Goal: Task Accomplishment & Management: Complete application form

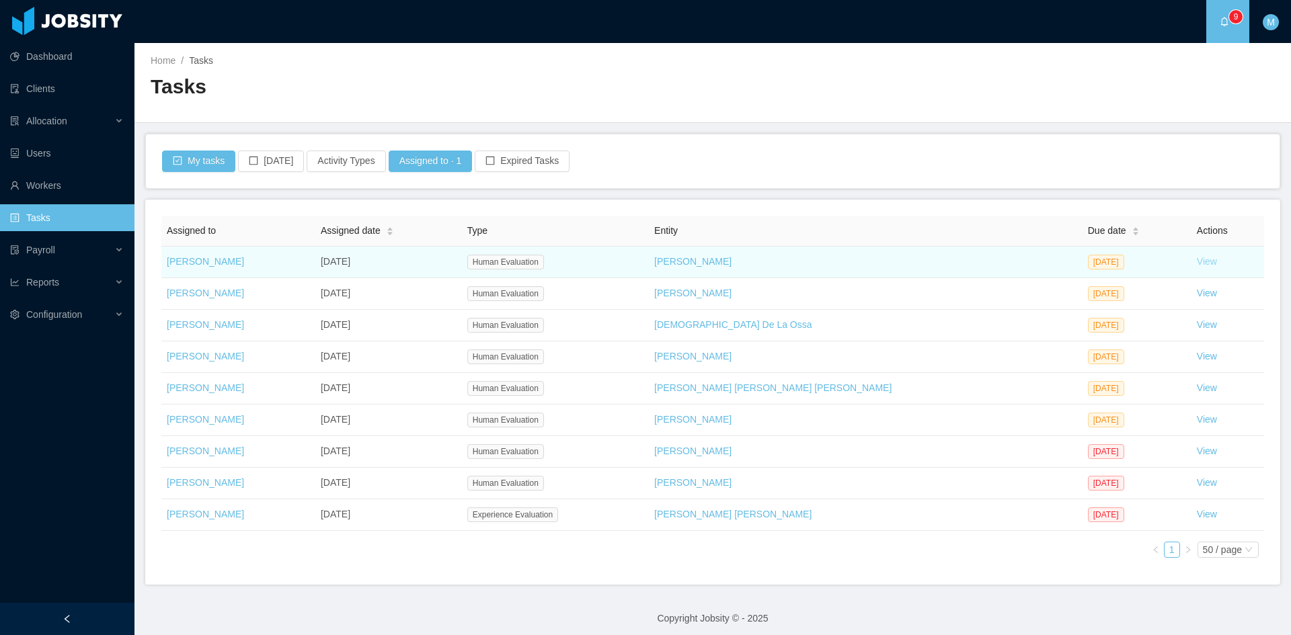
click at [1197, 262] on link "View" at bounding box center [1207, 261] width 20 height 11
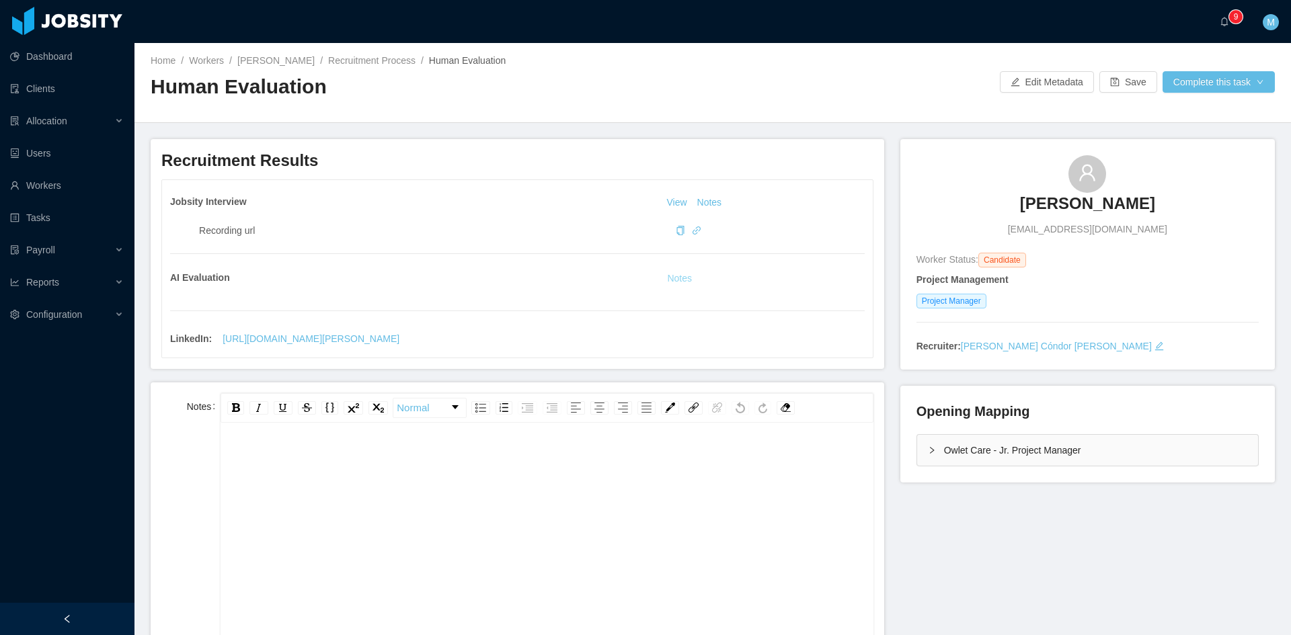
click at [662, 279] on button "Notes" at bounding box center [680, 279] width 36 height 16
click at [677, 275] on button "Notes" at bounding box center [680, 279] width 36 height 16
click at [934, 450] on div "Owlet Care - Jr. Project Manager" at bounding box center [1087, 450] width 341 height 31
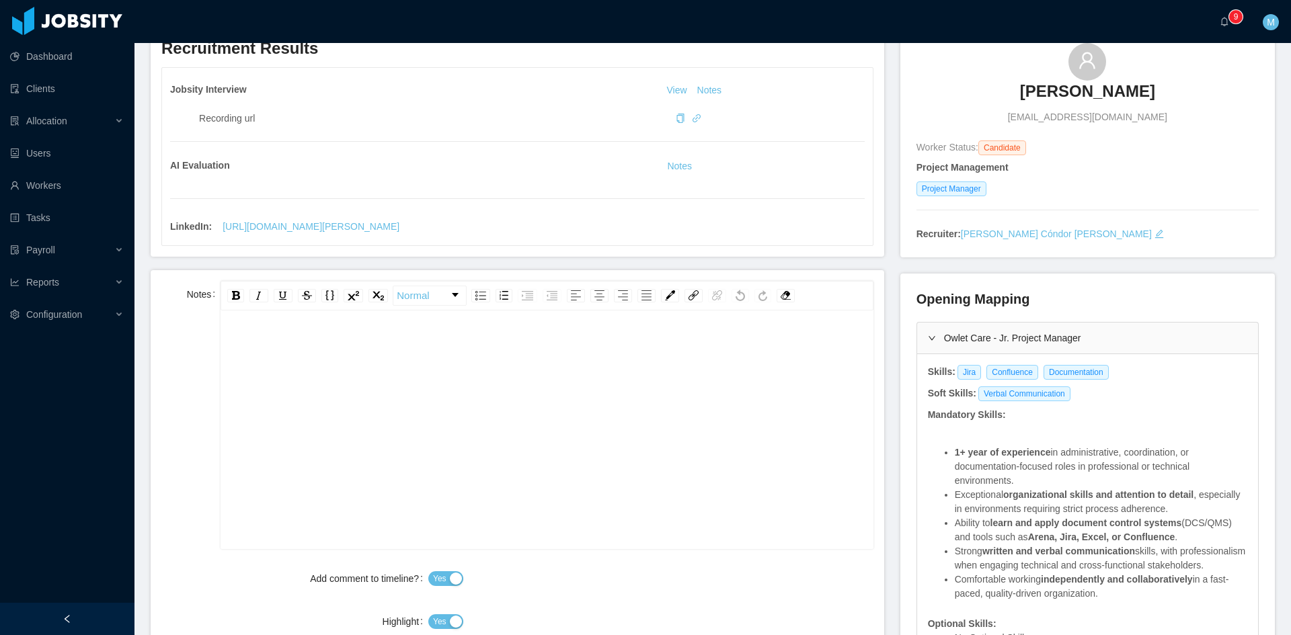
click at [395, 413] on div "rdw-editor" at bounding box center [546, 450] width 631 height 235
click at [649, 348] on div "rdw-editor" at bounding box center [546, 346] width 631 height 27
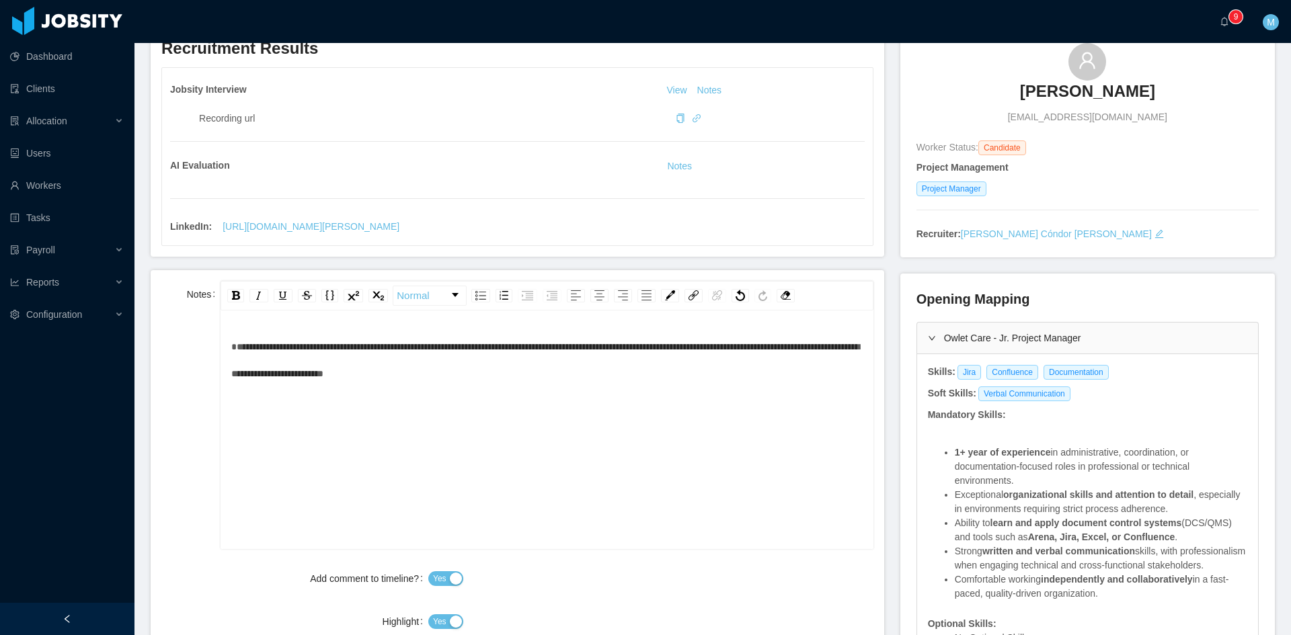
click at [570, 350] on span "**********" at bounding box center [545, 360] width 628 height 36
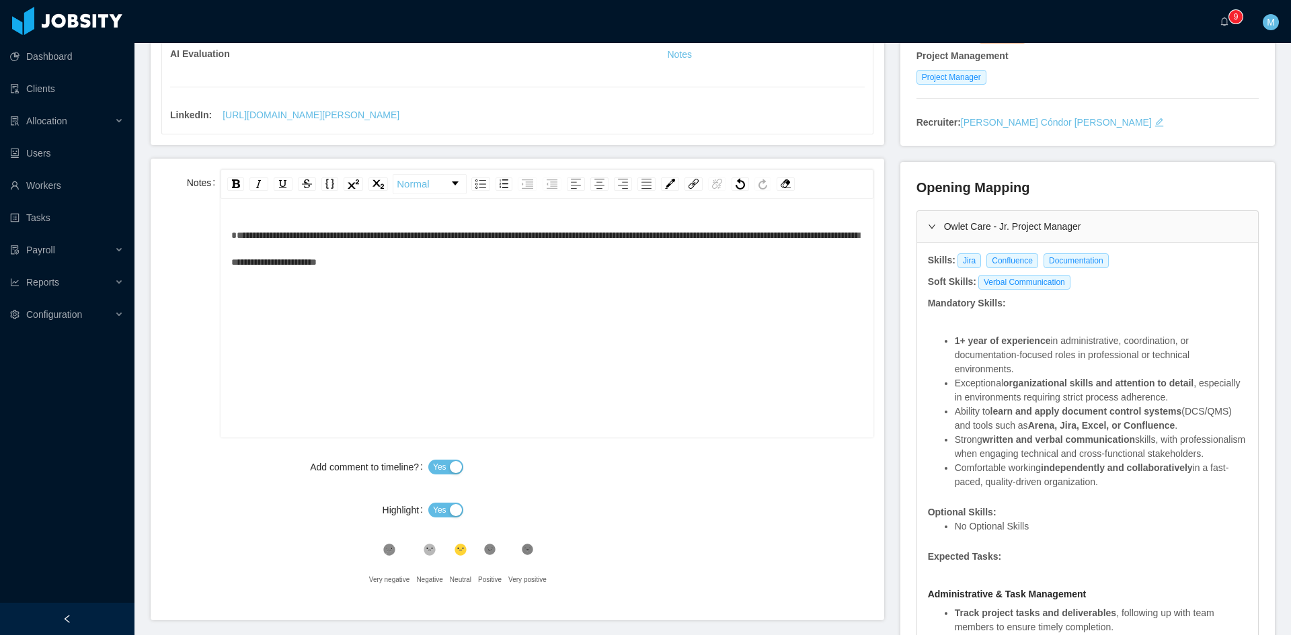
scroll to position [30, 0]
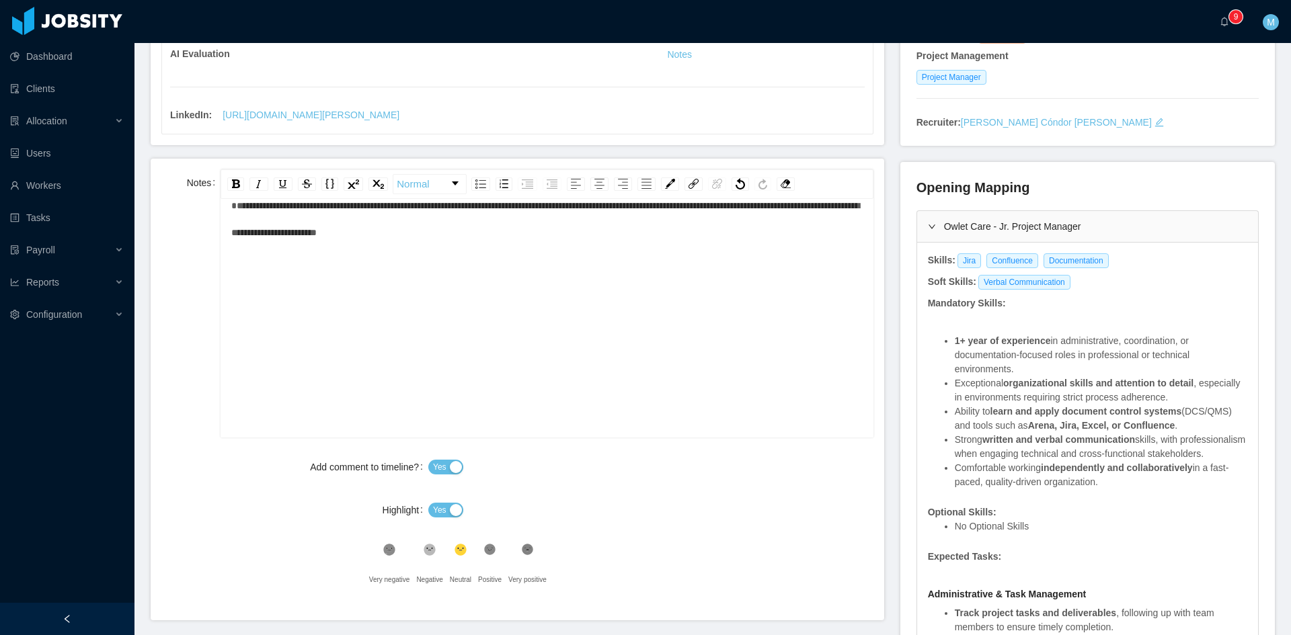
click at [444, 512] on button "Yes" at bounding box center [445, 510] width 35 height 15
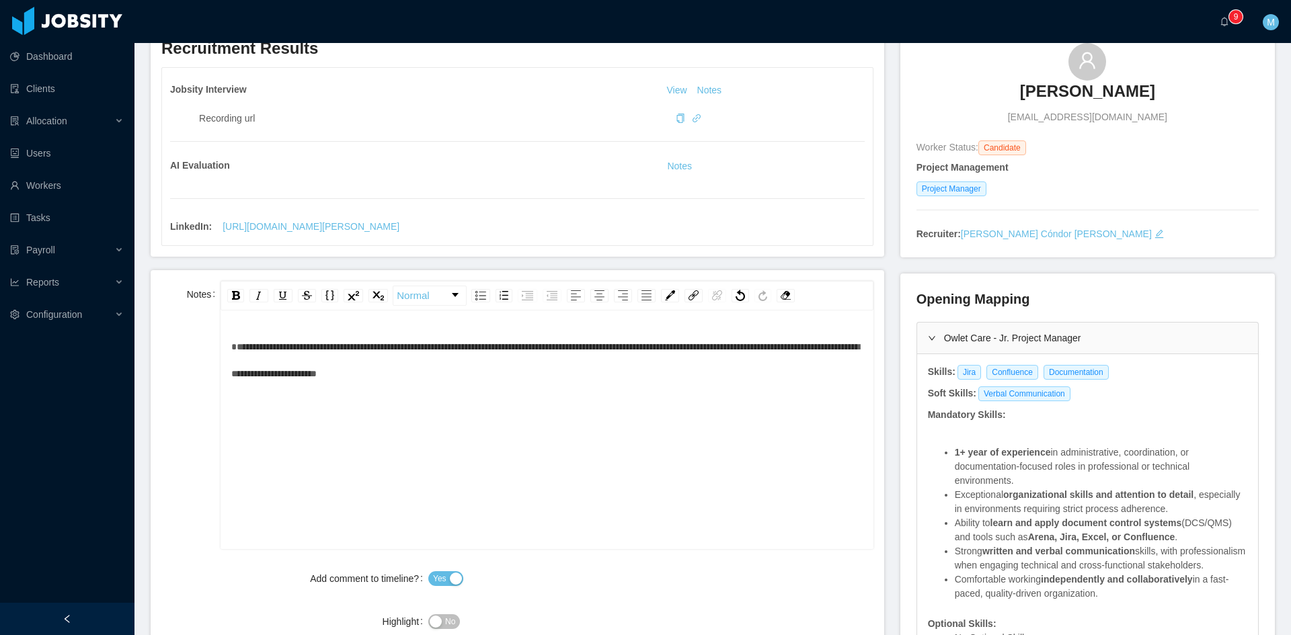
scroll to position [0, 0]
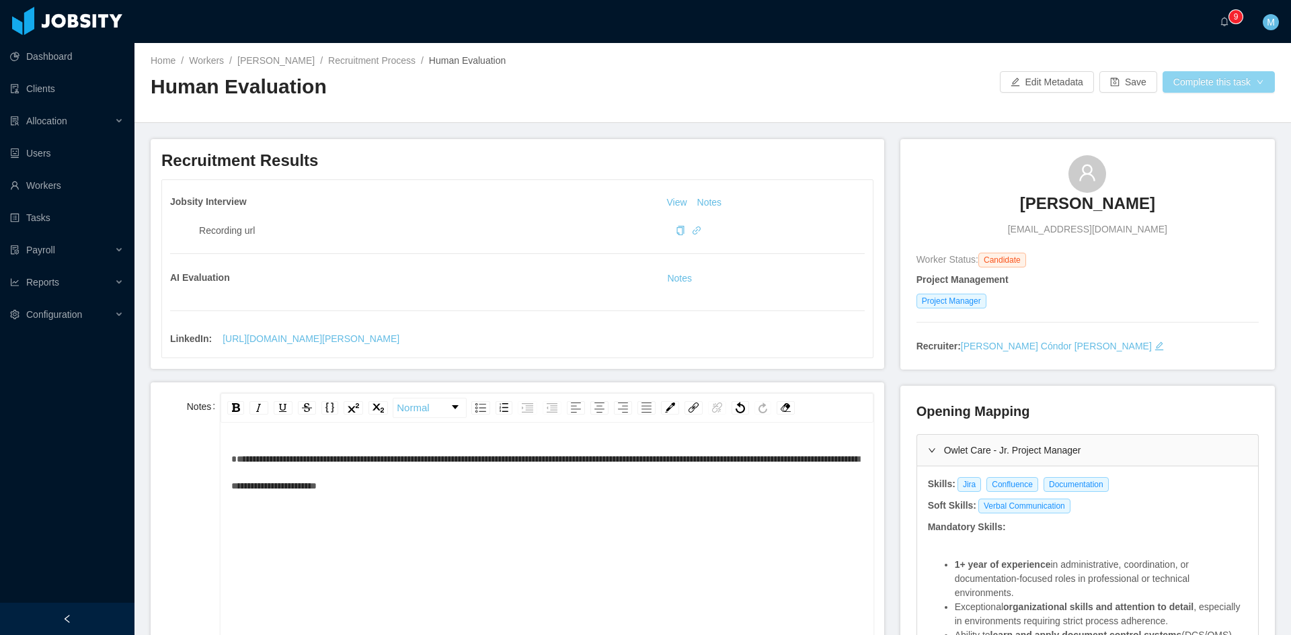
click at [1217, 81] on button "Complete this task" at bounding box center [1218, 82] width 112 height 22
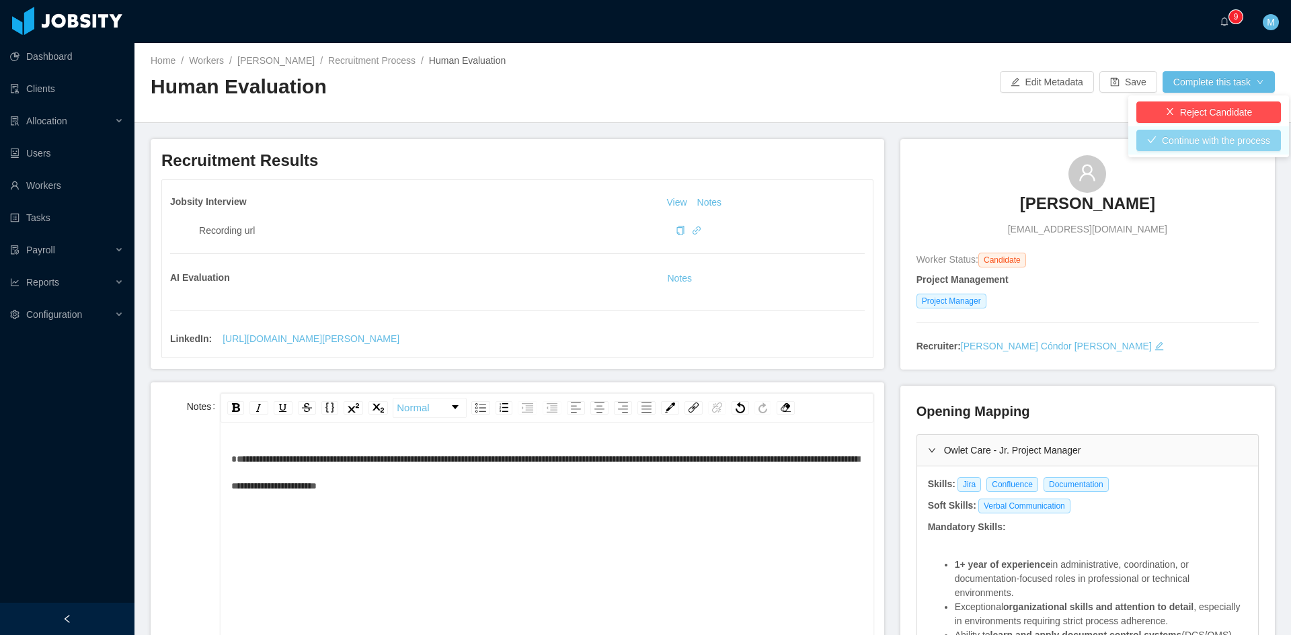
click at [1205, 140] on button "Continue with the process" at bounding box center [1208, 141] width 145 height 22
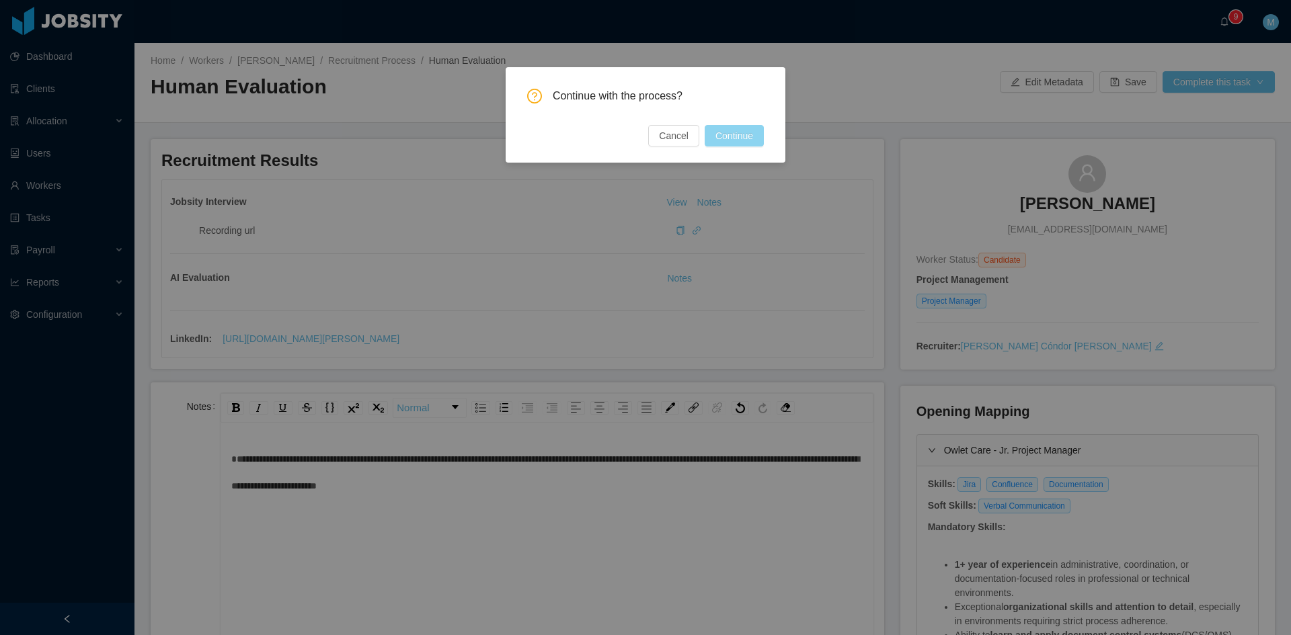
click at [740, 131] on button "Continue" at bounding box center [734, 136] width 59 height 22
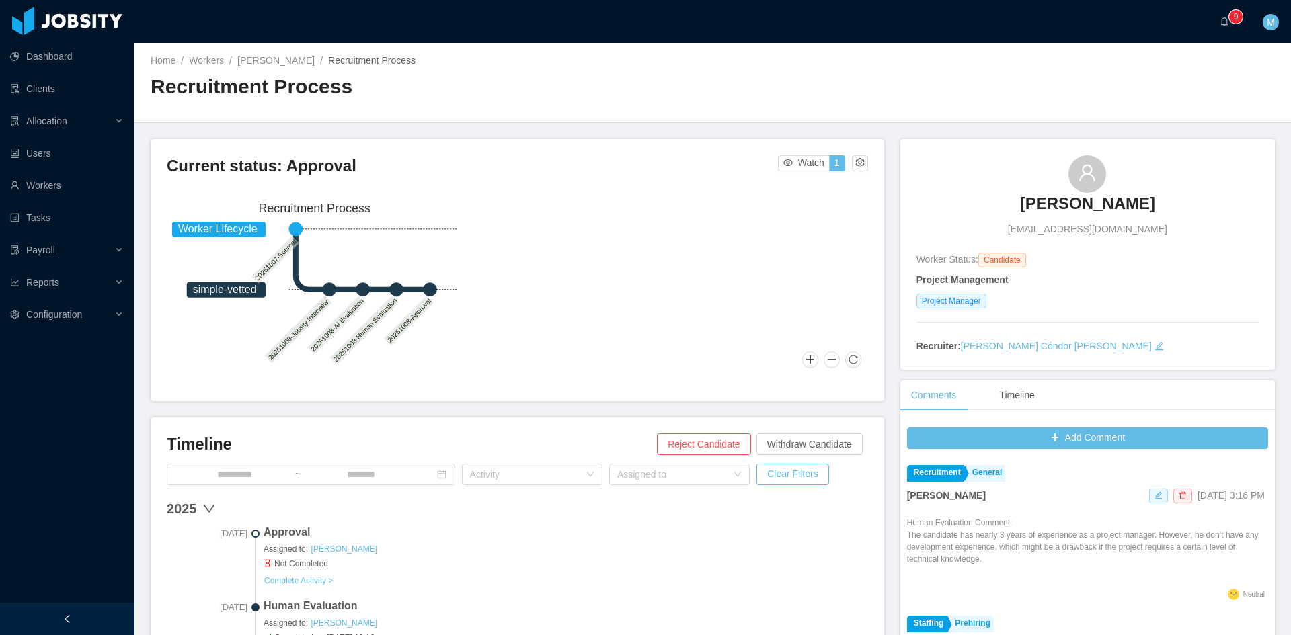
click at [1155, 499] on icon "icon: edit" at bounding box center [1158, 495] width 7 height 7
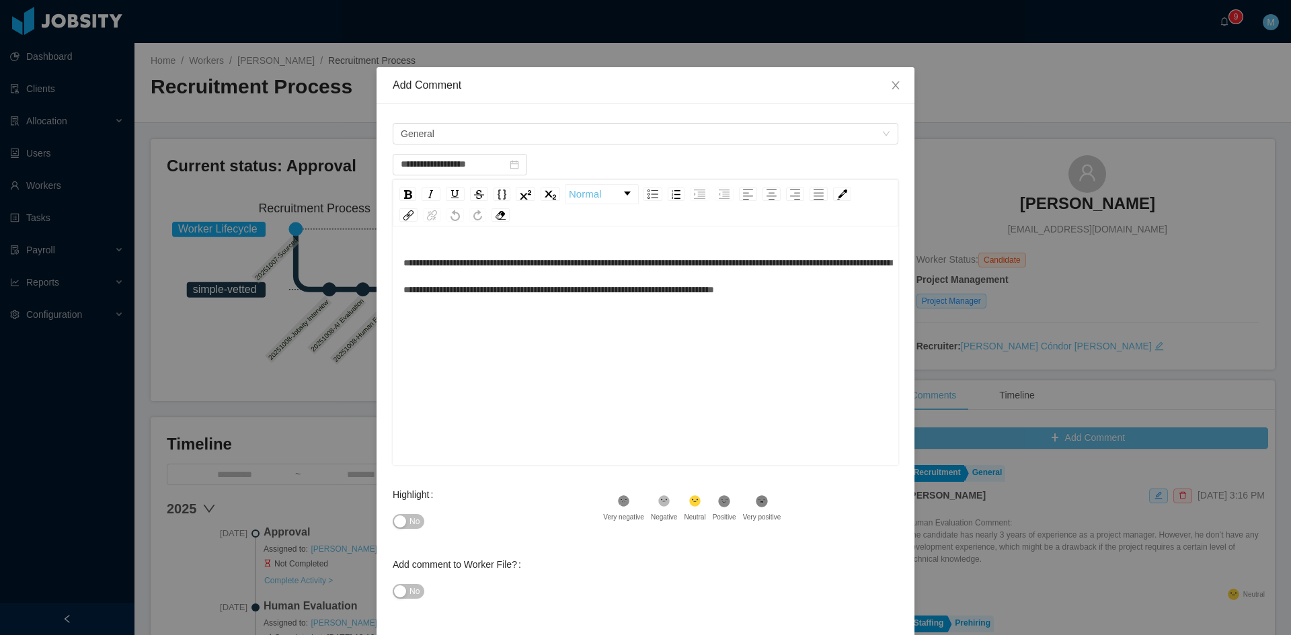
click at [634, 264] on span "**********" at bounding box center [647, 276] width 488 height 36
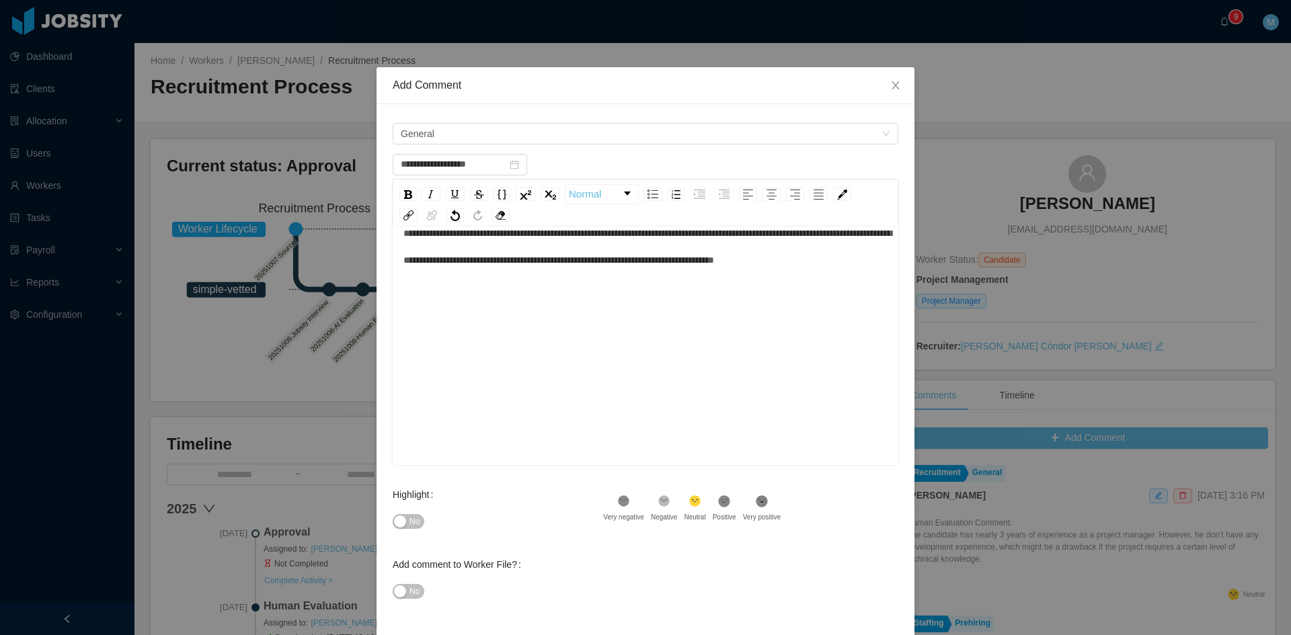
scroll to position [54, 0]
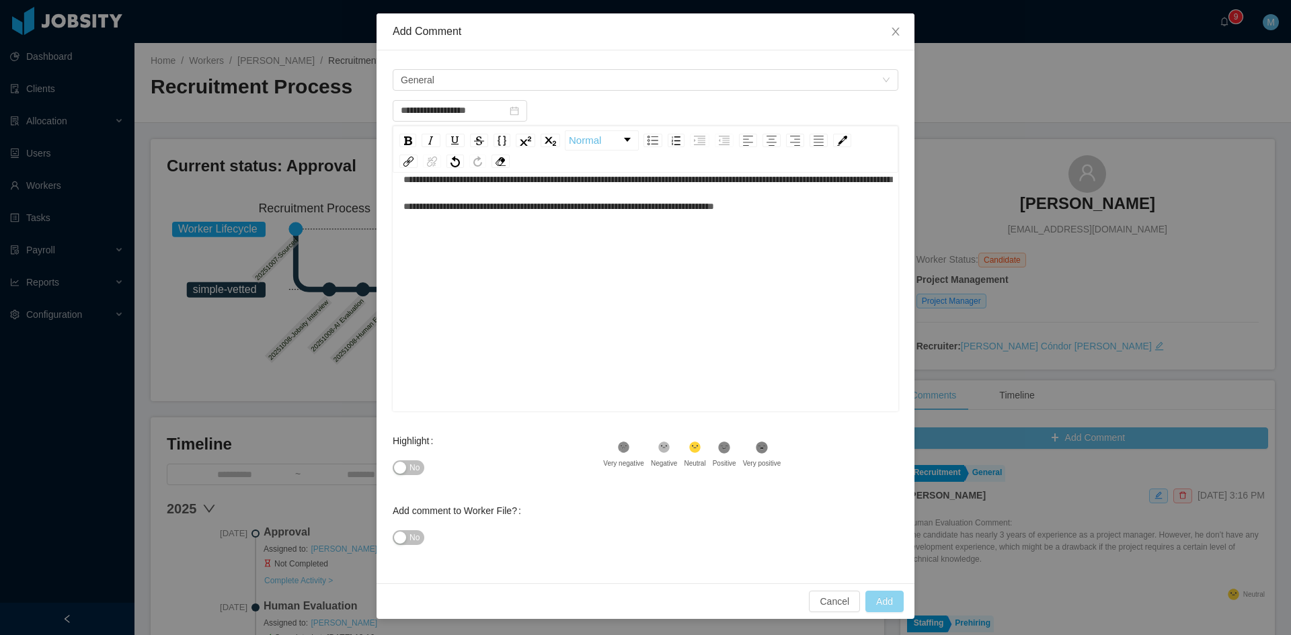
click at [874, 598] on button "Add" at bounding box center [884, 602] width 38 height 22
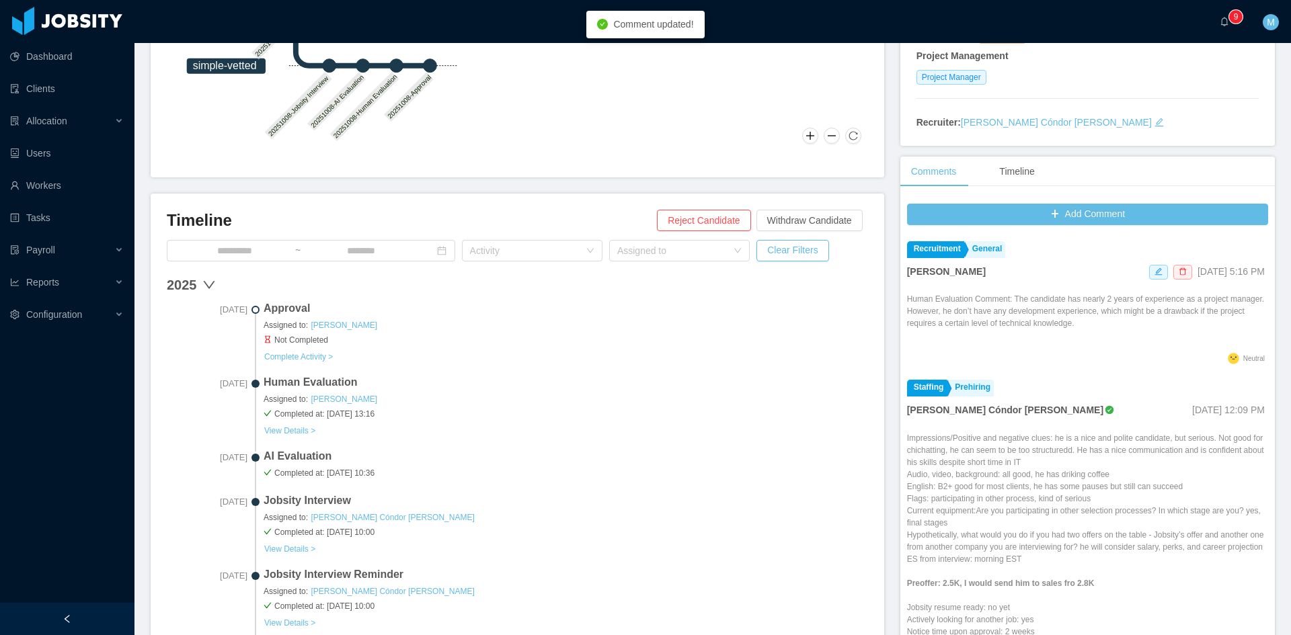
scroll to position [336, 0]
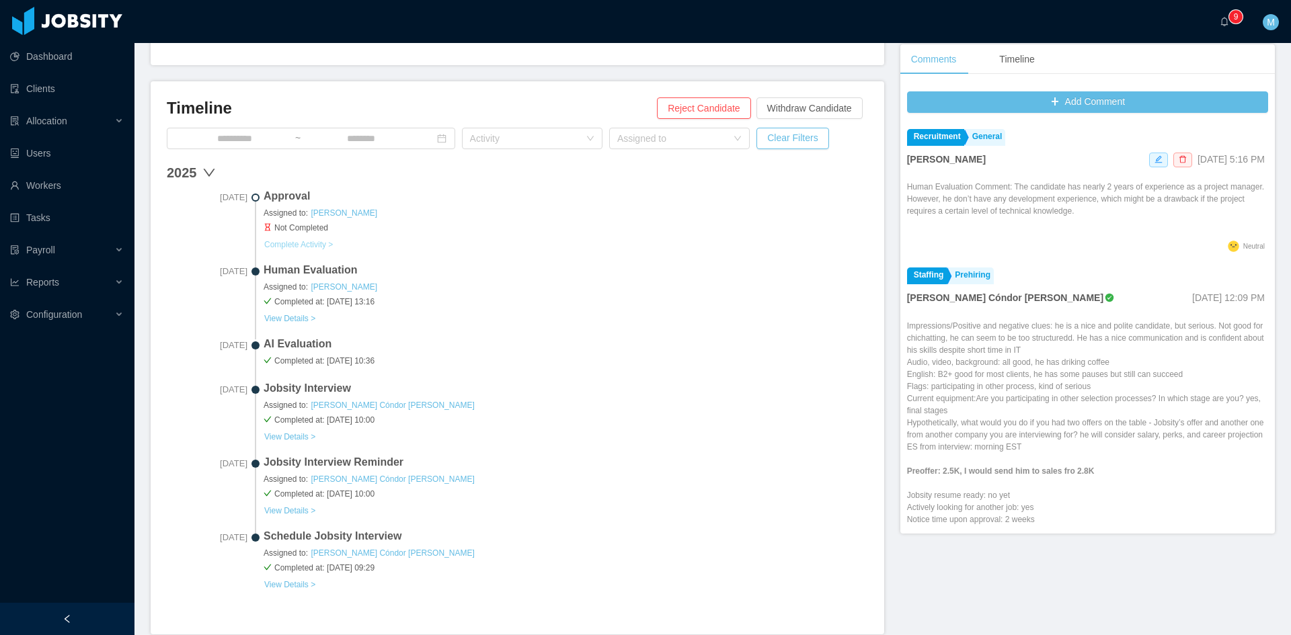
click at [297, 245] on button "Complete Activity >" at bounding box center [299, 244] width 70 height 11
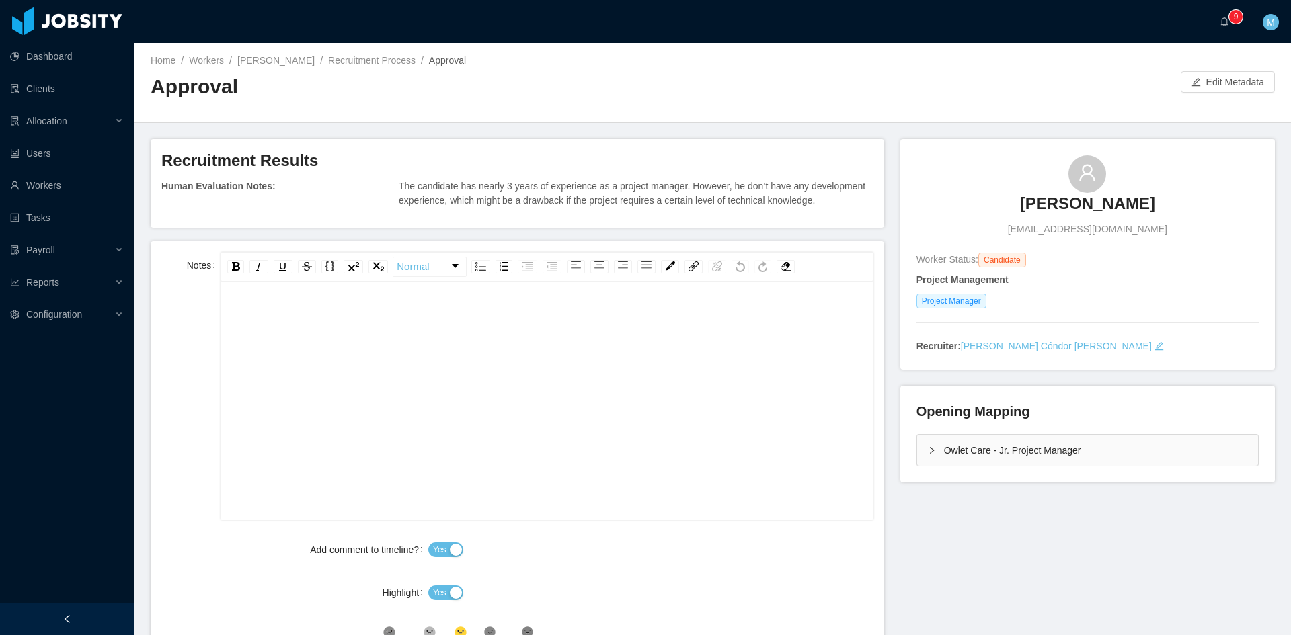
click at [441, 339] on div "rdw-editor" at bounding box center [546, 422] width 631 height 235
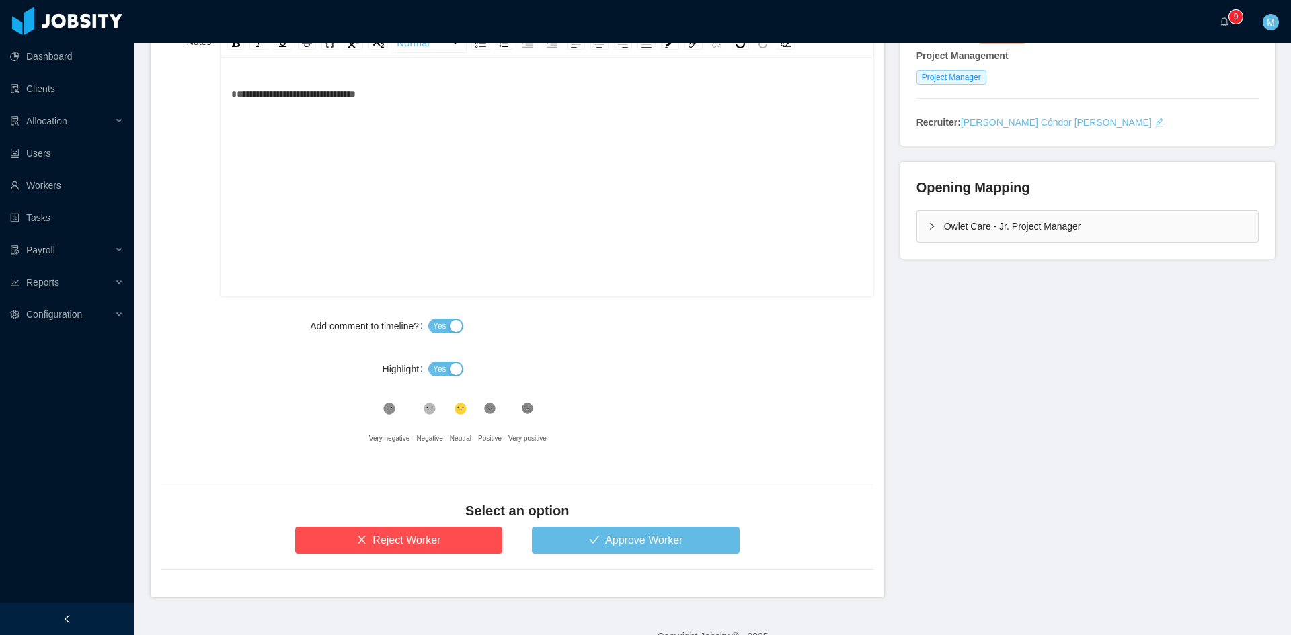
scroll to position [249, 0]
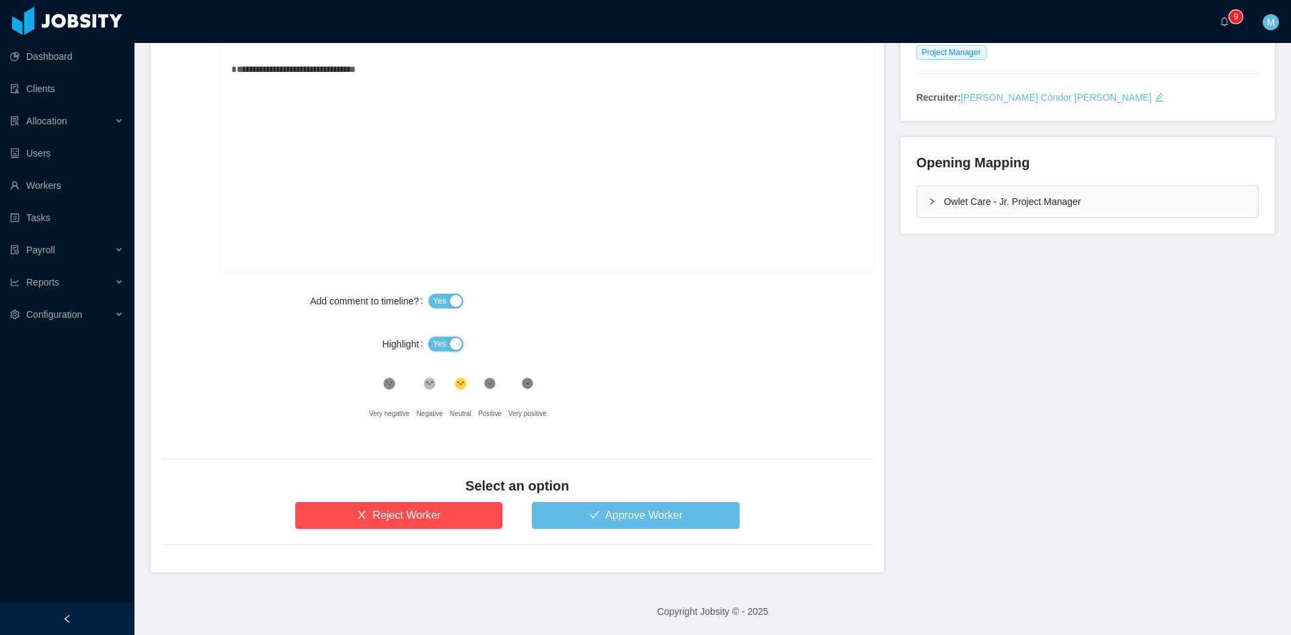
drag, startPoint x: 446, startPoint y: 341, endPoint x: 455, endPoint y: 350, distance: 13.3
click at [444, 341] on button "Yes" at bounding box center [445, 344] width 35 height 15
click at [588, 504] on button "Approve Worker" at bounding box center [636, 515] width 208 height 27
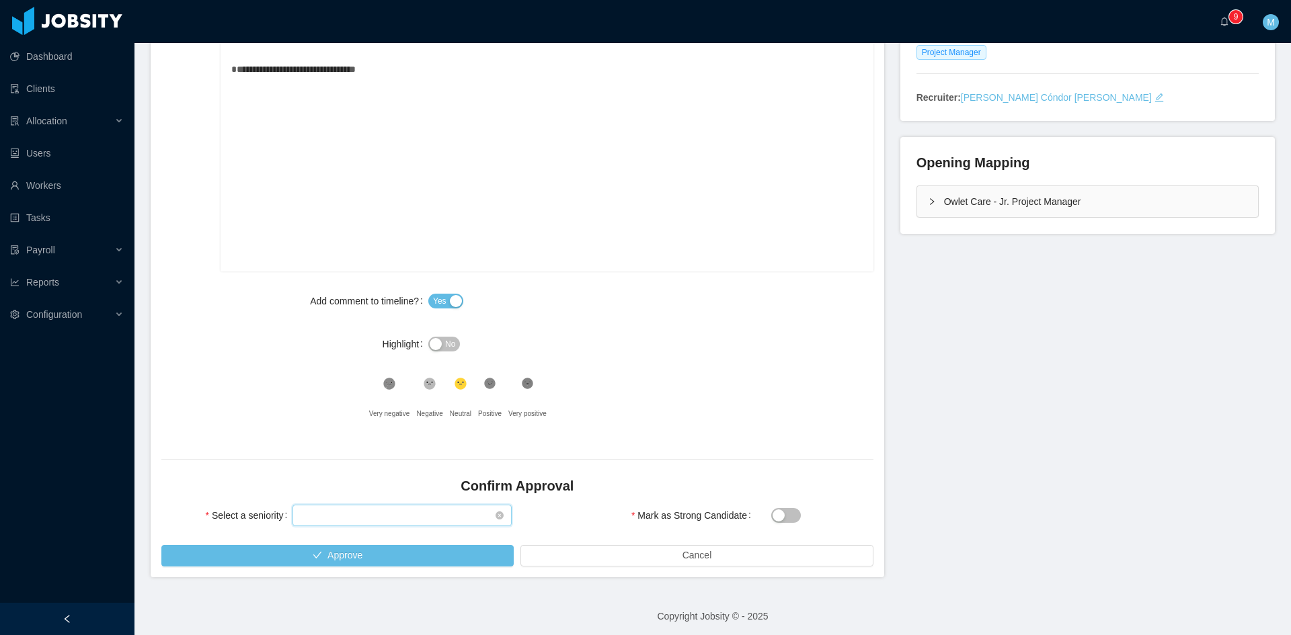
click at [379, 508] on div "Select seniority" at bounding box center [398, 516] width 194 height 20
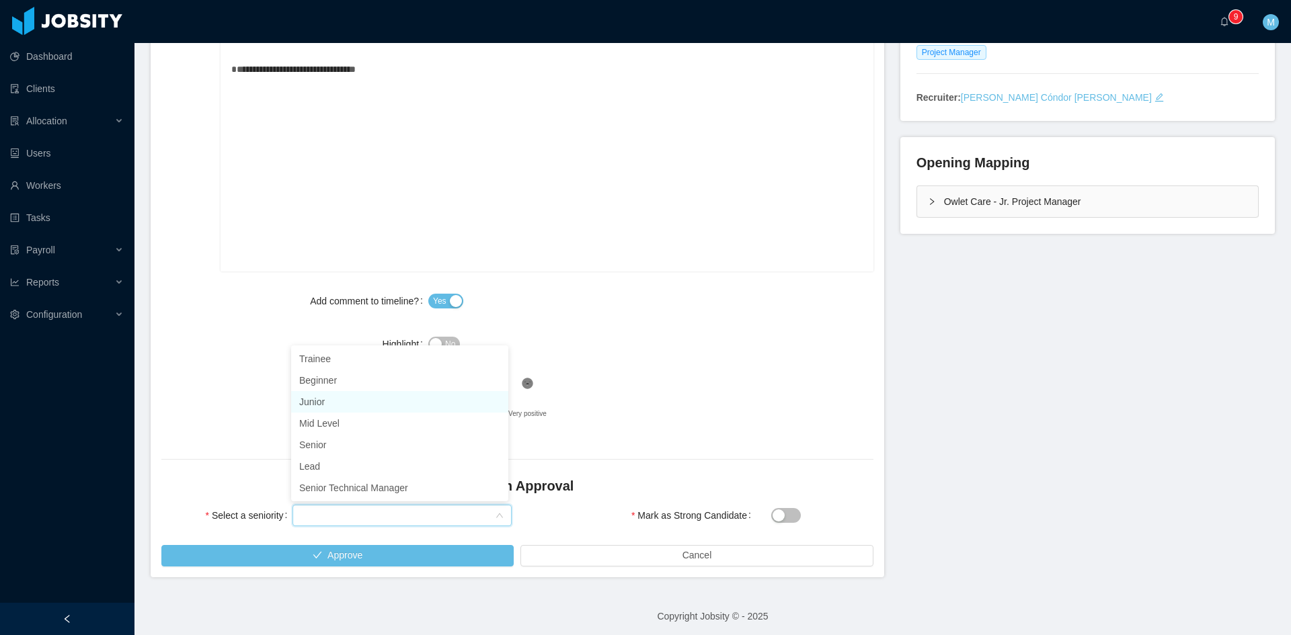
click at [333, 406] on li "Junior" at bounding box center [399, 402] width 217 height 22
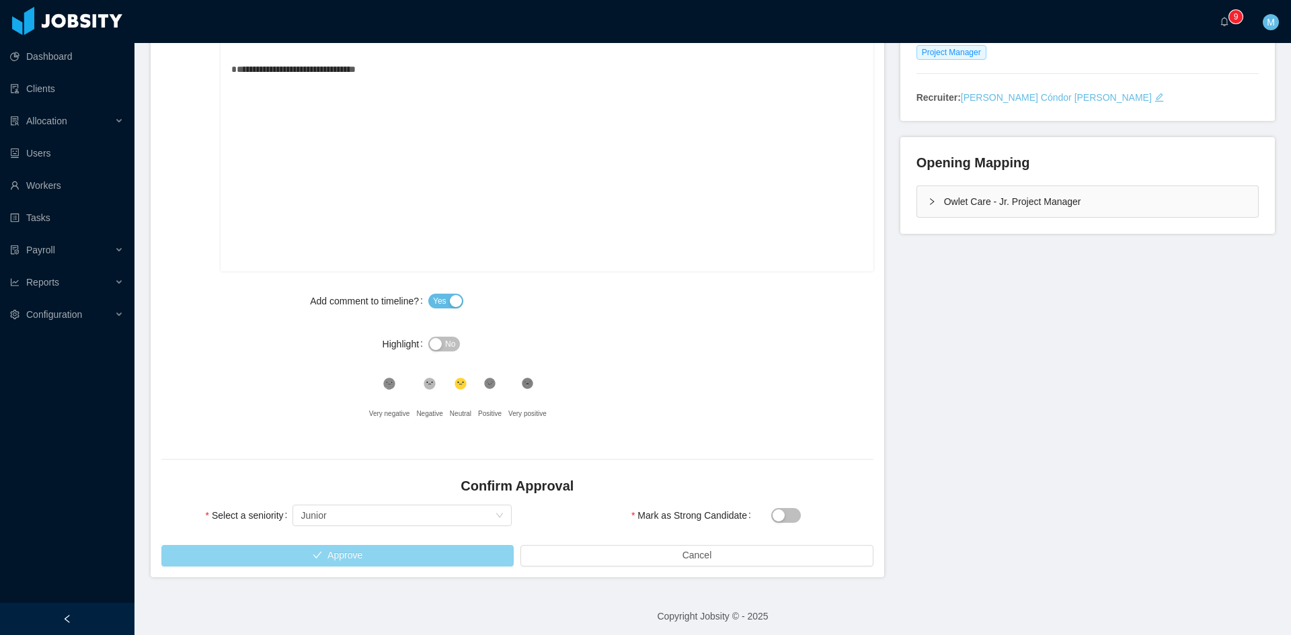
click at [356, 553] on button "Approve" at bounding box center [337, 556] width 352 height 22
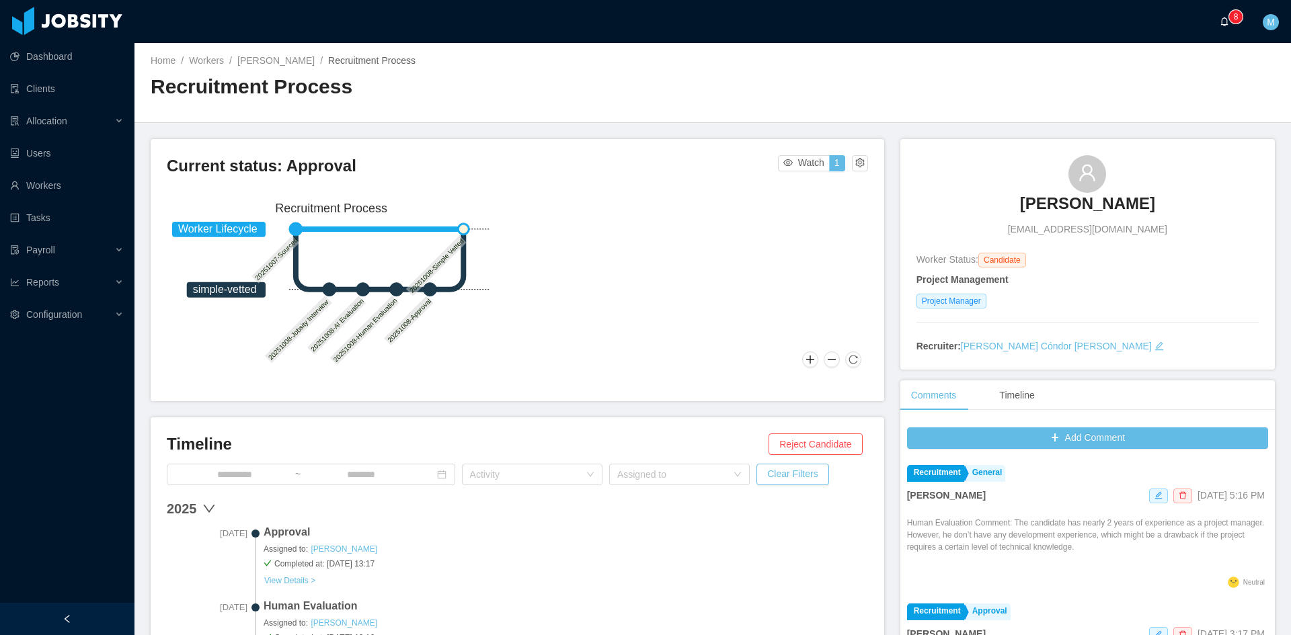
click at [1228, 27] on a=83ded146-cd66-4514-80a8-9a7b1e1b5eb6/Matias%20Marin"] "0 1 2 3 4 5 6 7 8 9 0 1 2 3 4 5 6 7 8 9 0 1 2 3 4 5 6 7 8 9" at bounding box center [1227, 21] width 16 height 43
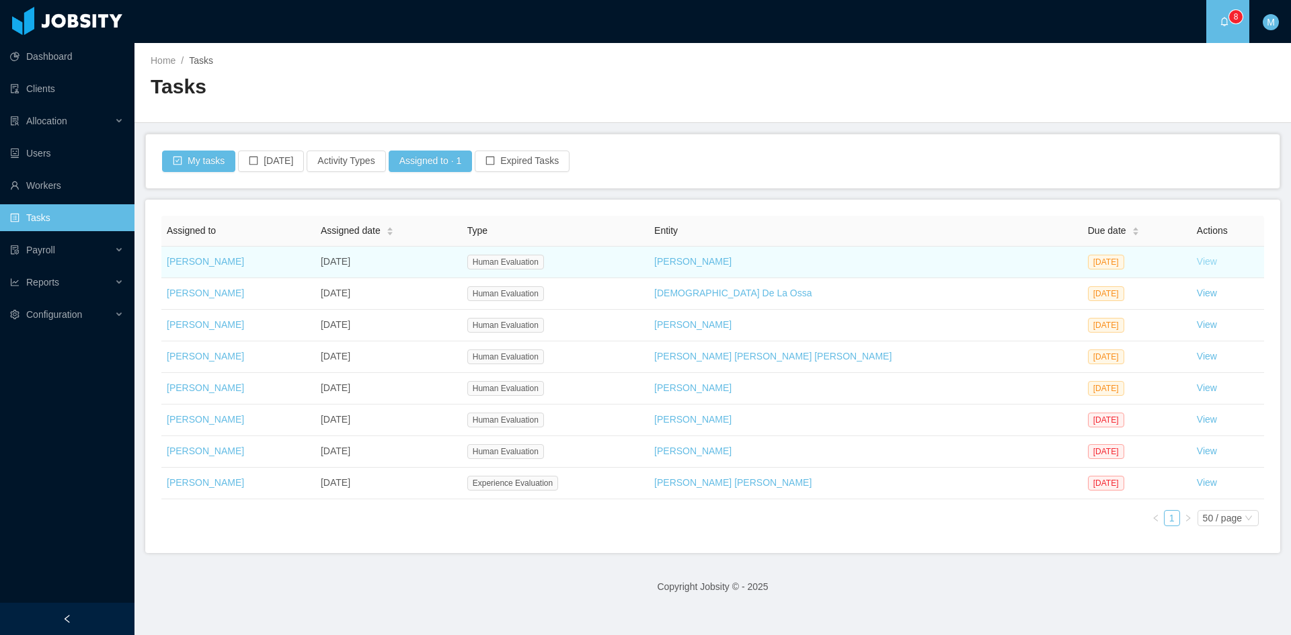
click at [1197, 259] on link "View" at bounding box center [1207, 261] width 20 height 11
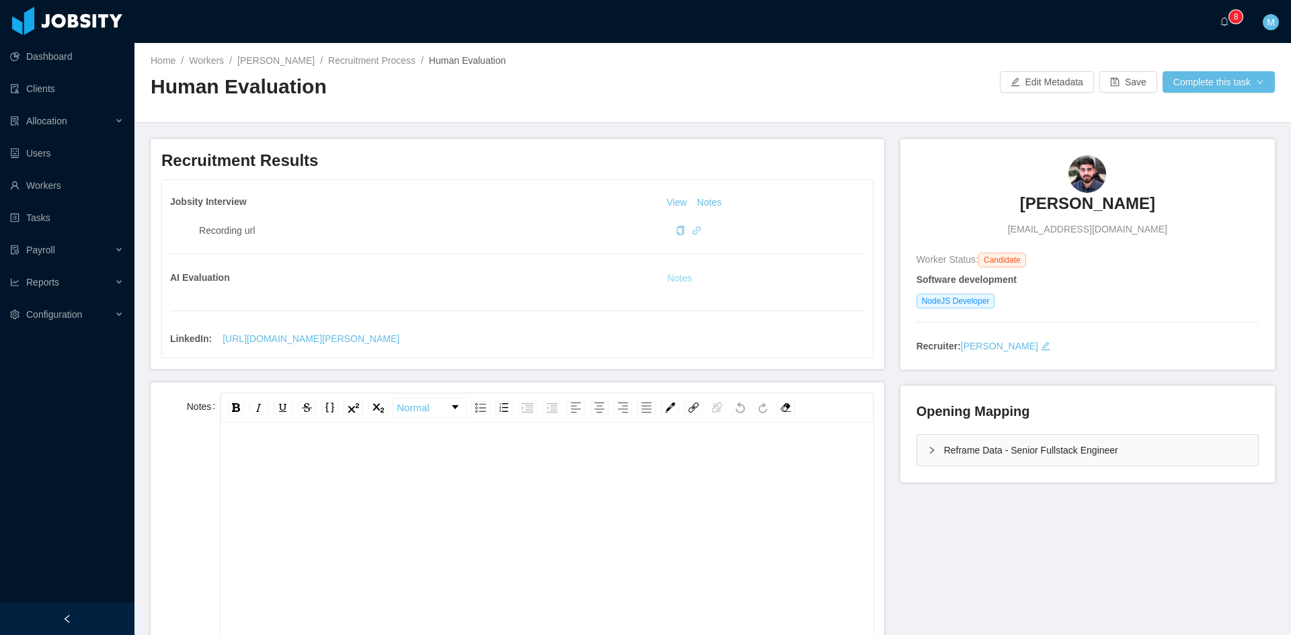
click at [667, 274] on button "Notes" at bounding box center [680, 279] width 36 height 16
click at [928, 453] on icon "icon: right" at bounding box center [932, 450] width 8 height 8
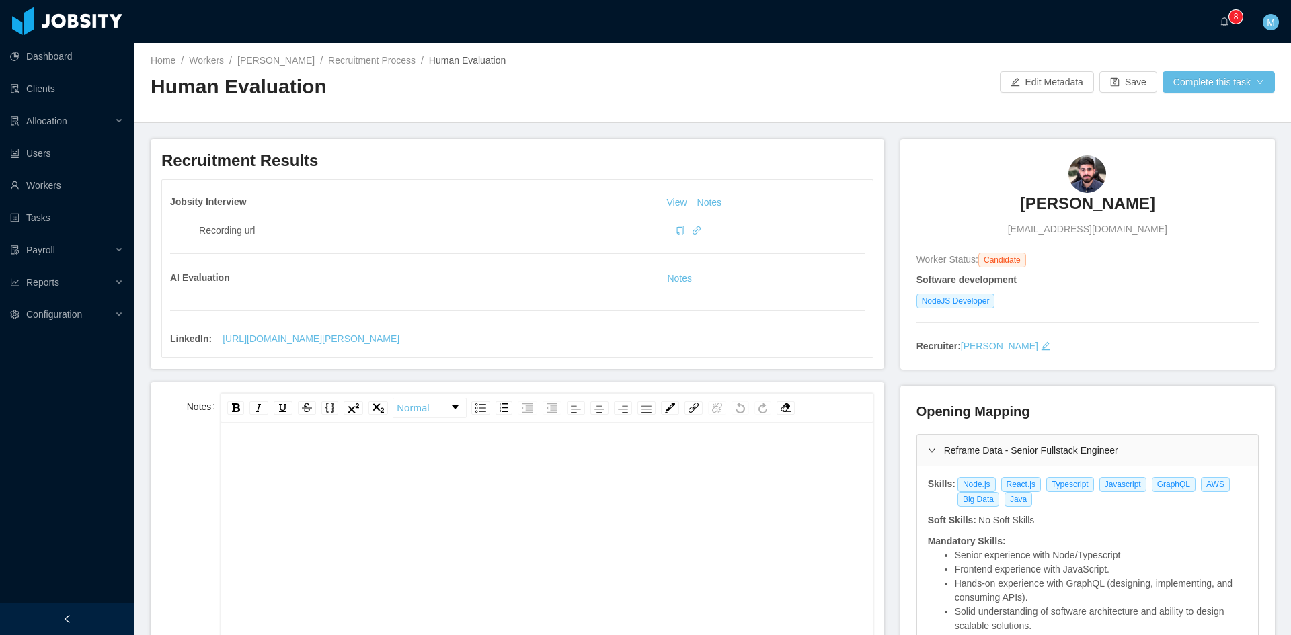
click at [473, 493] on div "rdw-editor" at bounding box center [546, 563] width 631 height 235
click at [232, 458] on span "**********" at bounding box center [421, 458] width 381 height 9
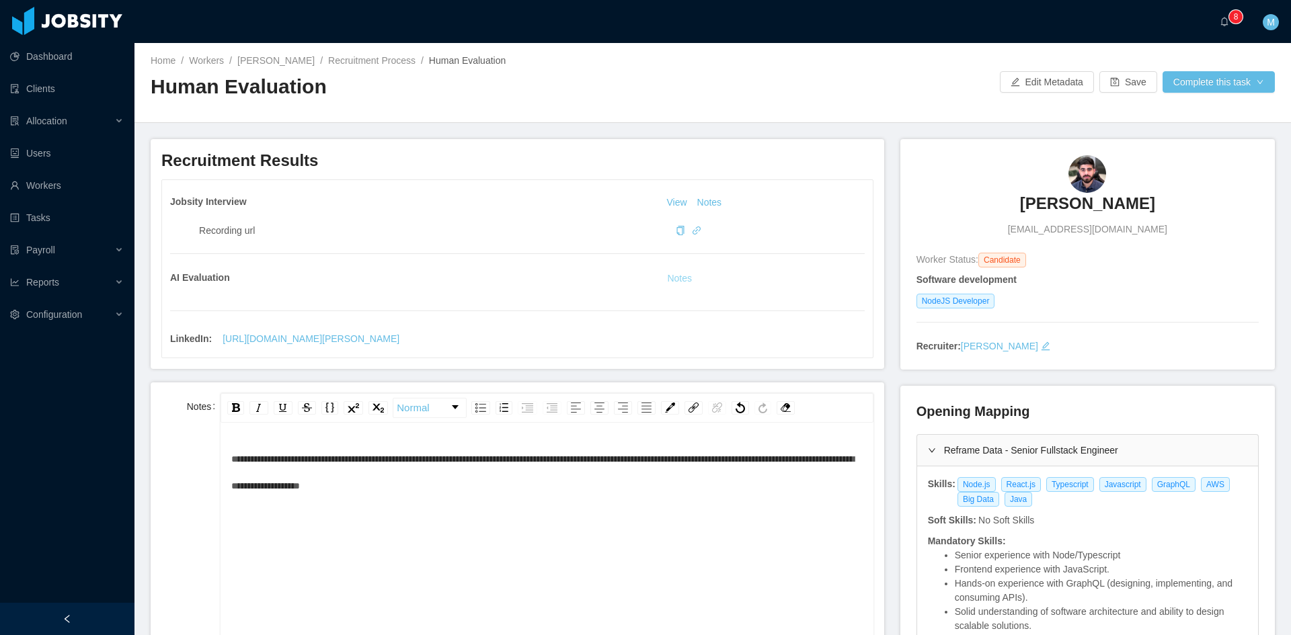
click at [674, 276] on button "Notes" at bounding box center [680, 279] width 36 height 16
click at [708, 199] on button "Notes" at bounding box center [710, 203] width 36 height 16
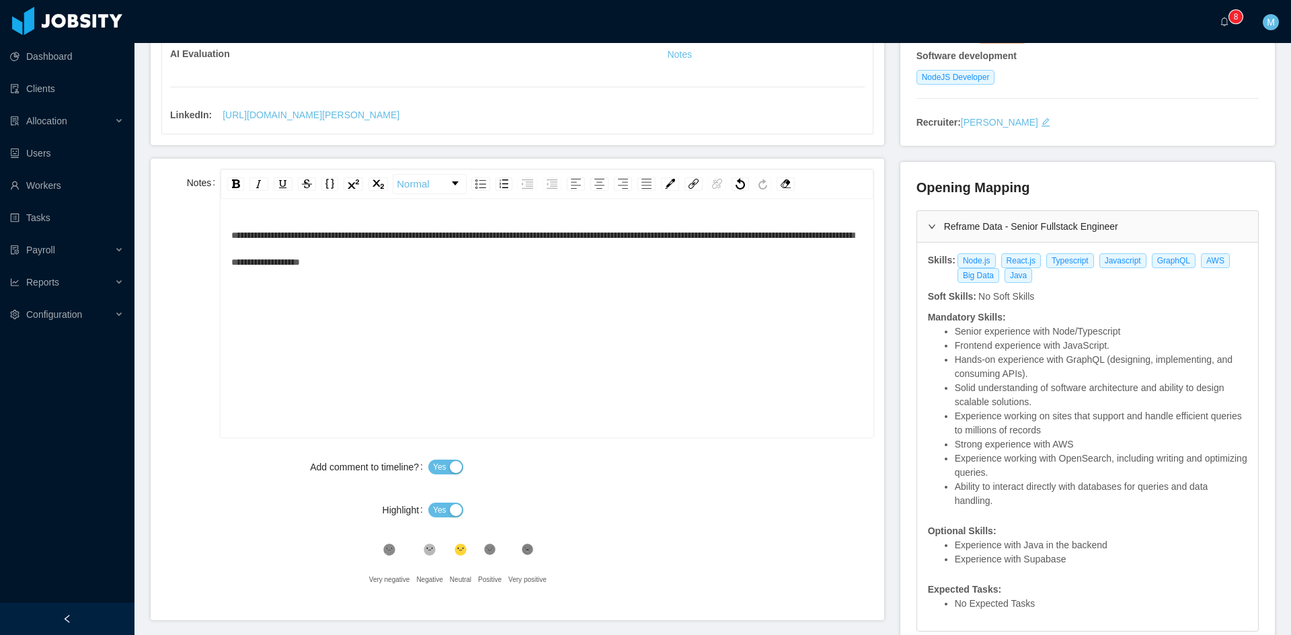
click at [492, 308] on div "**********" at bounding box center [546, 339] width 631 height 235
drag, startPoint x: 494, startPoint y: 295, endPoint x: 491, endPoint y: 278, distance: 17.0
click at [491, 282] on div "**********" at bounding box center [546, 339] width 631 height 235
click at [438, 511] on span "Yes" at bounding box center [439, 510] width 13 height 13
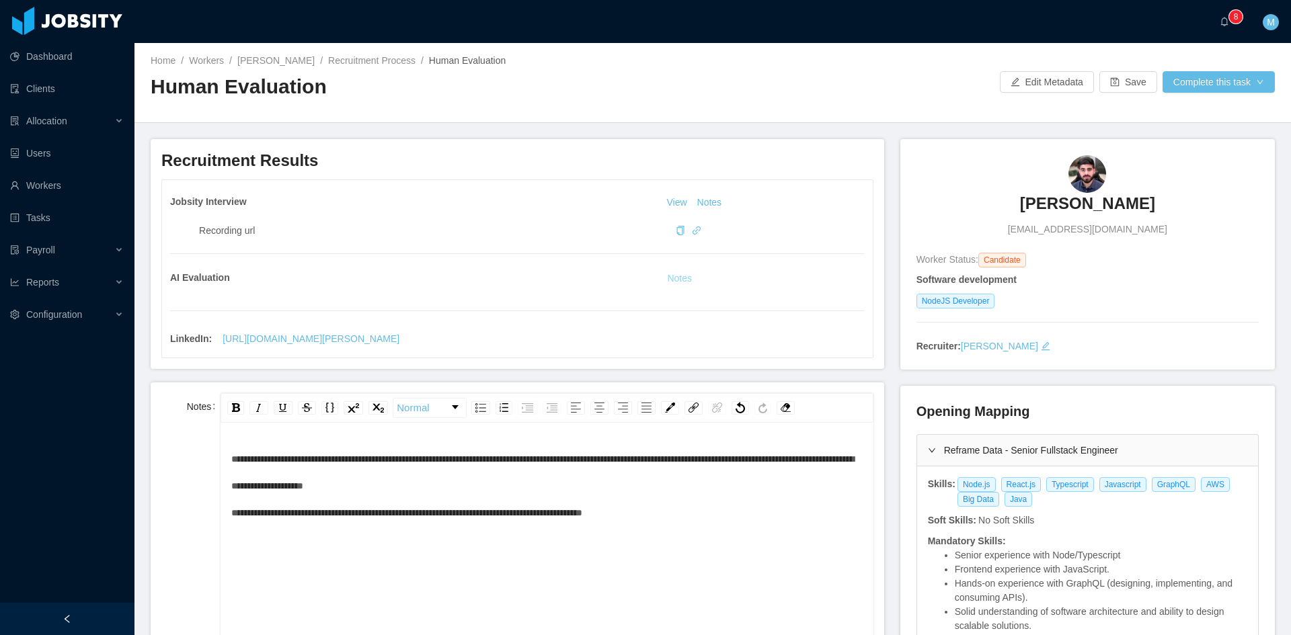
click at [679, 275] on button "Notes" at bounding box center [680, 279] width 36 height 16
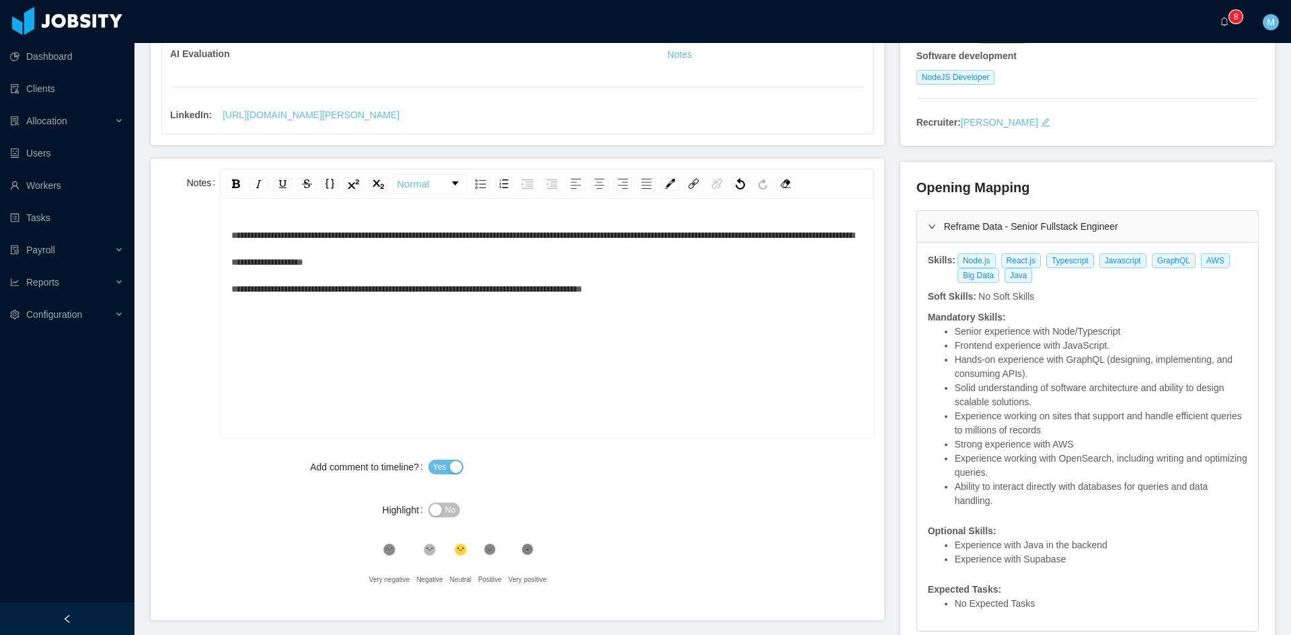
click at [493, 551] on icon ".st1{fill:#232323}" at bounding box center [489, 549] width 13 height 13
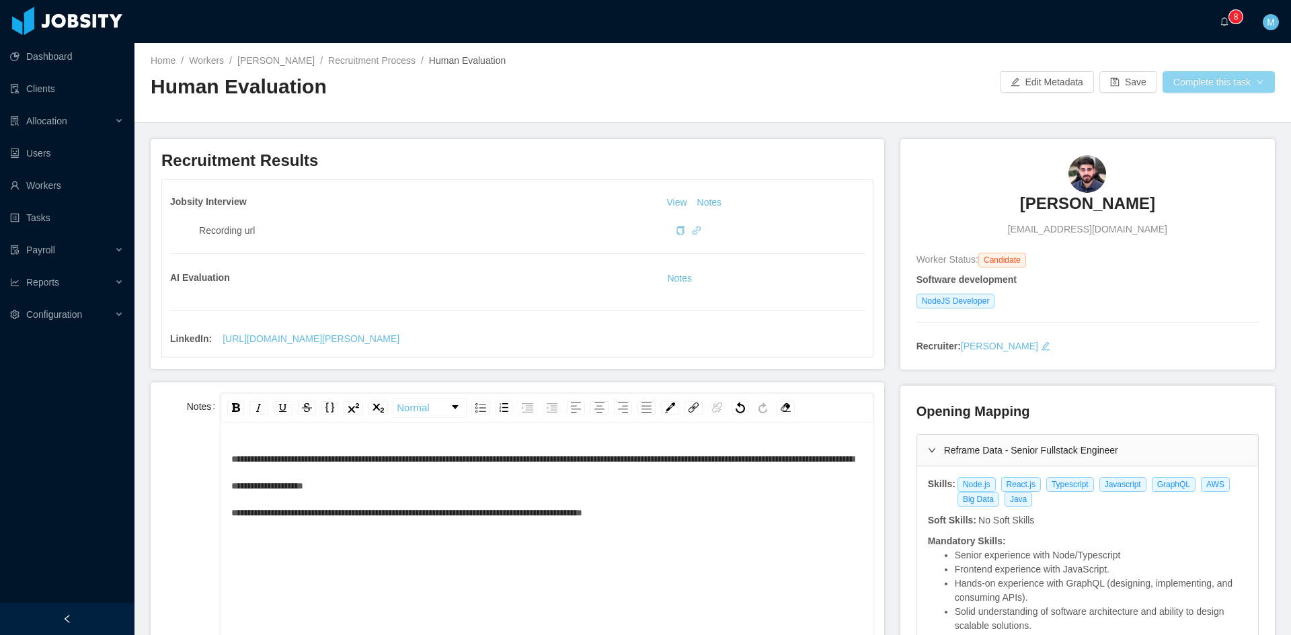
click at [1243, 85] on button "Complete this task" at bounding box center [1218, 82] width 112 height 22
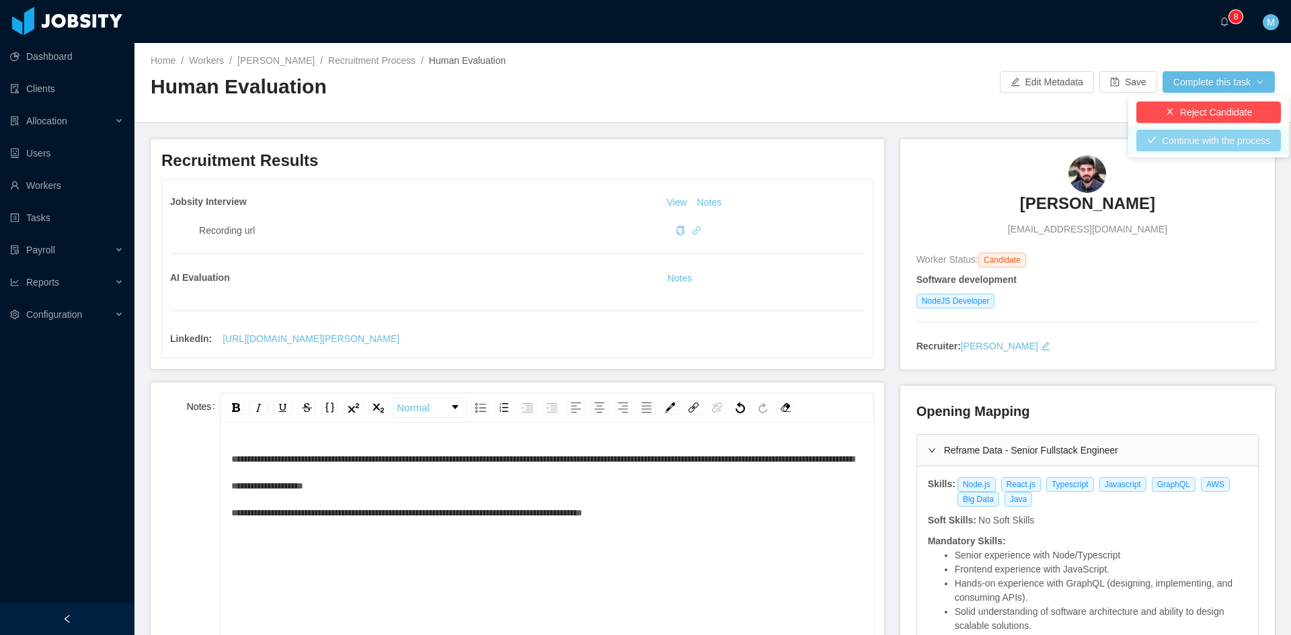
click at [1245, 138] on button "Continue with the process" at bounding box center [1208, 141] width 145 height 22
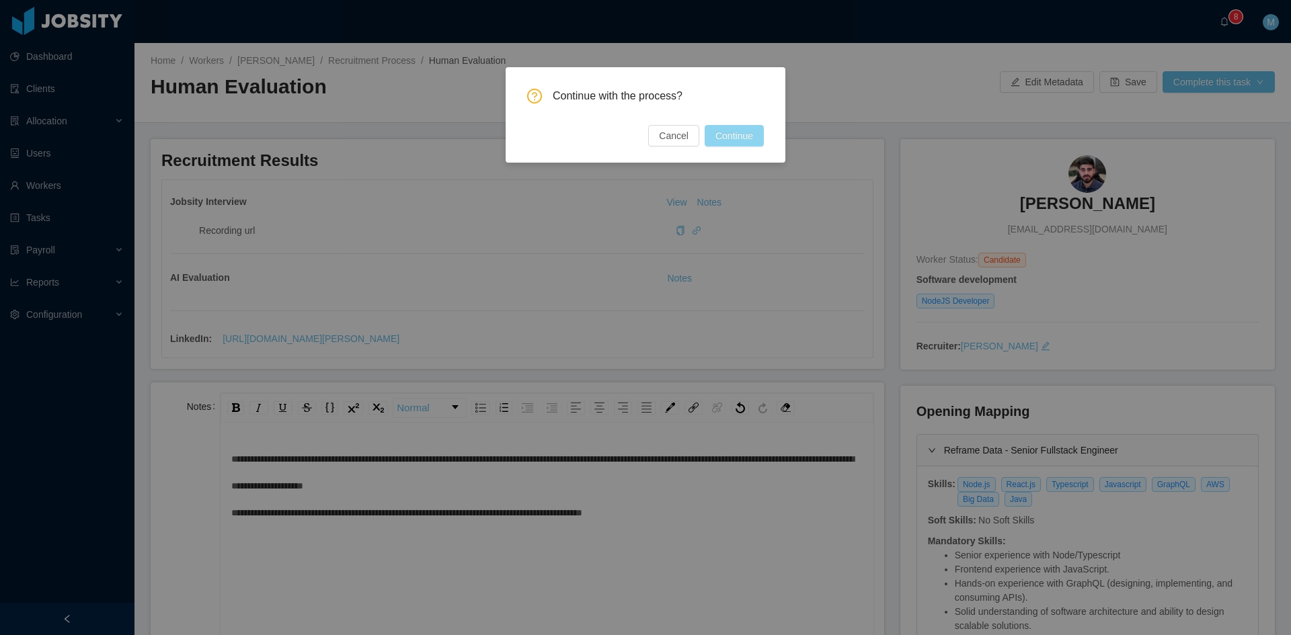
click at [757, 134] on button "Continue" at bounding box center [734, 136] width 59 height 22
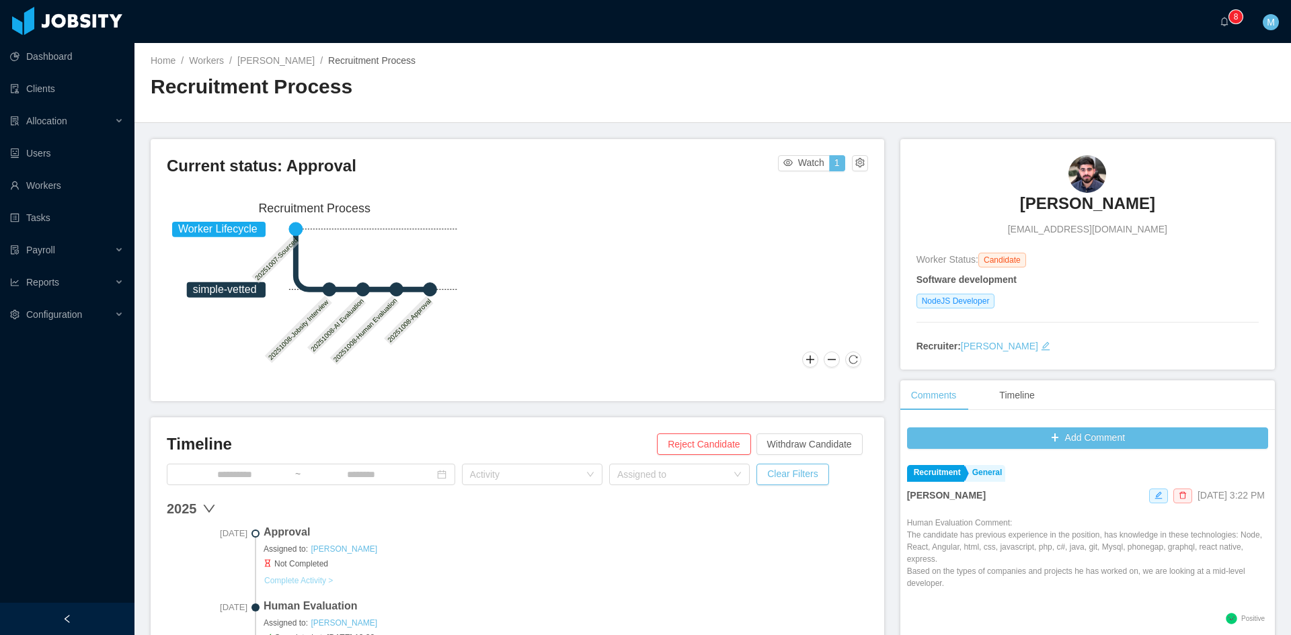
click at [327, 586] on button "Complete Activity >" at bounding box center [299, 580] width 70 height 11
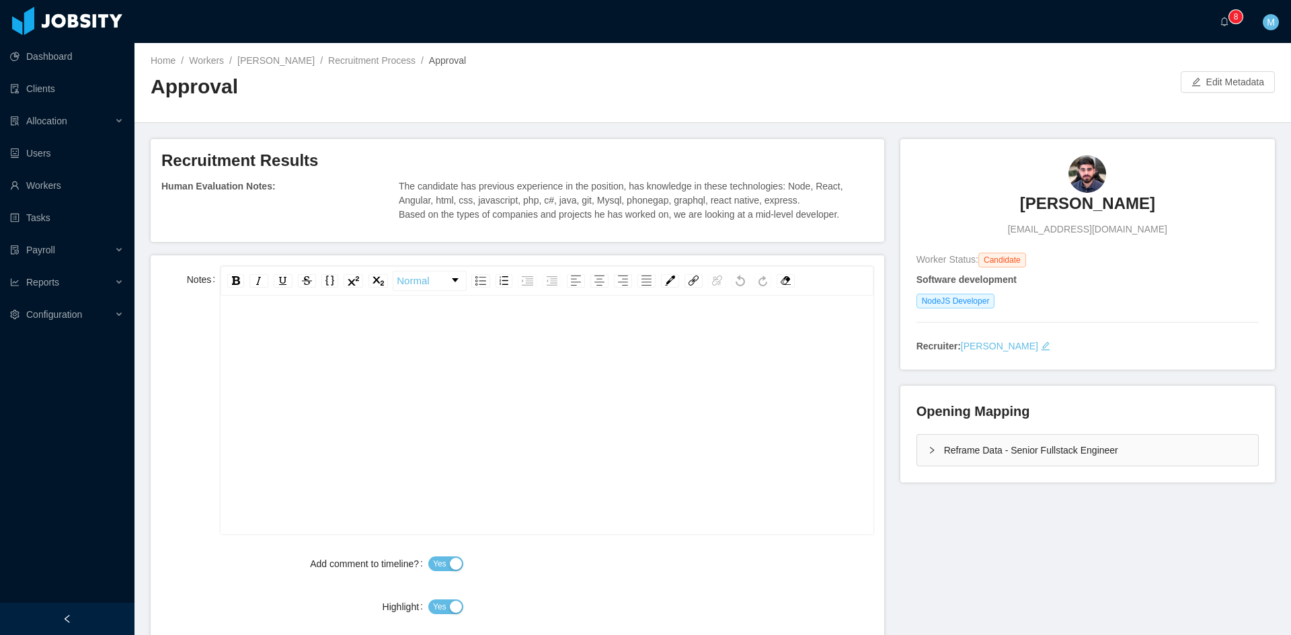
click at [359, 416] on div "rdw-editor" at bounding box center [546, 436] width 631 height 235
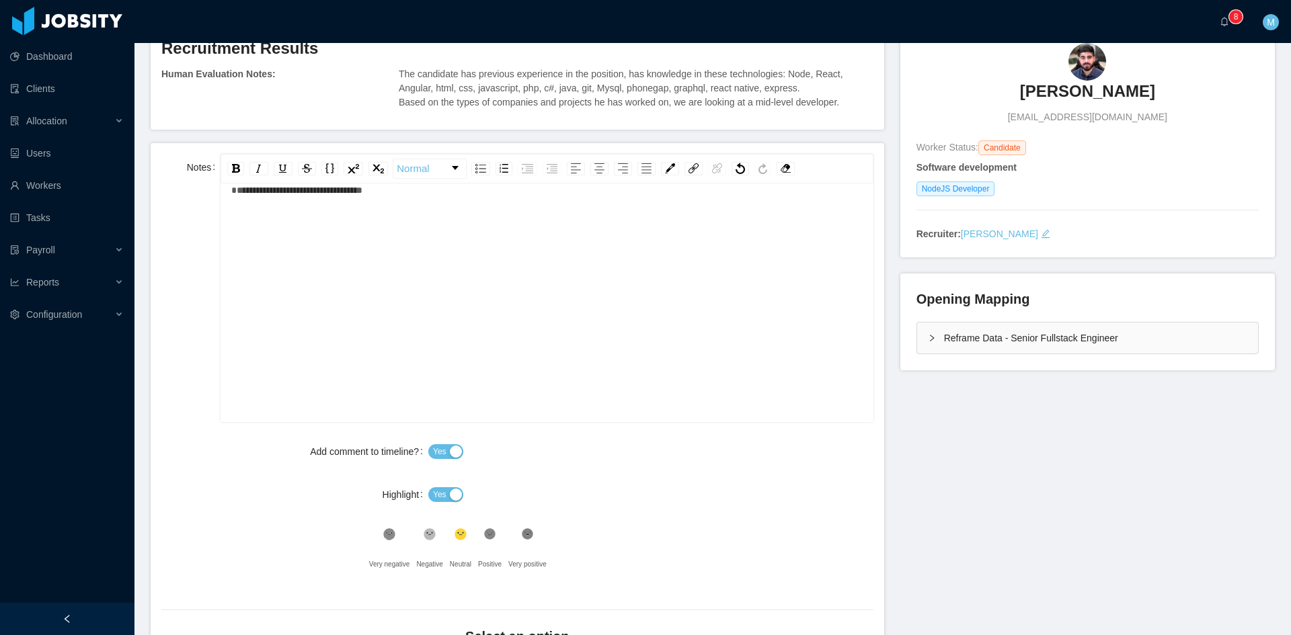
click at [438, 495] on span "Yes" at bounding box center [439, 494] width 13 height 13
click at [485, 534] on icon at bounding box center [489, 534] width 11 height 11
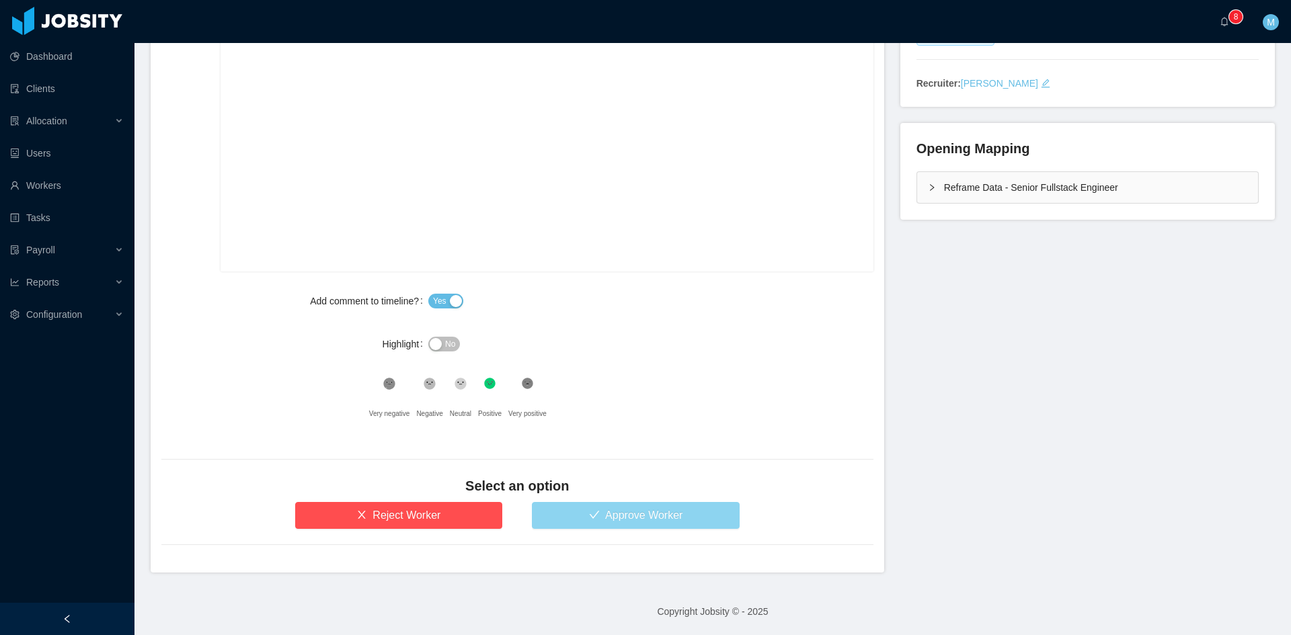
click at [631, 516] on button "Approve Worker" at bounding box center [636, 515] width 208 height 27
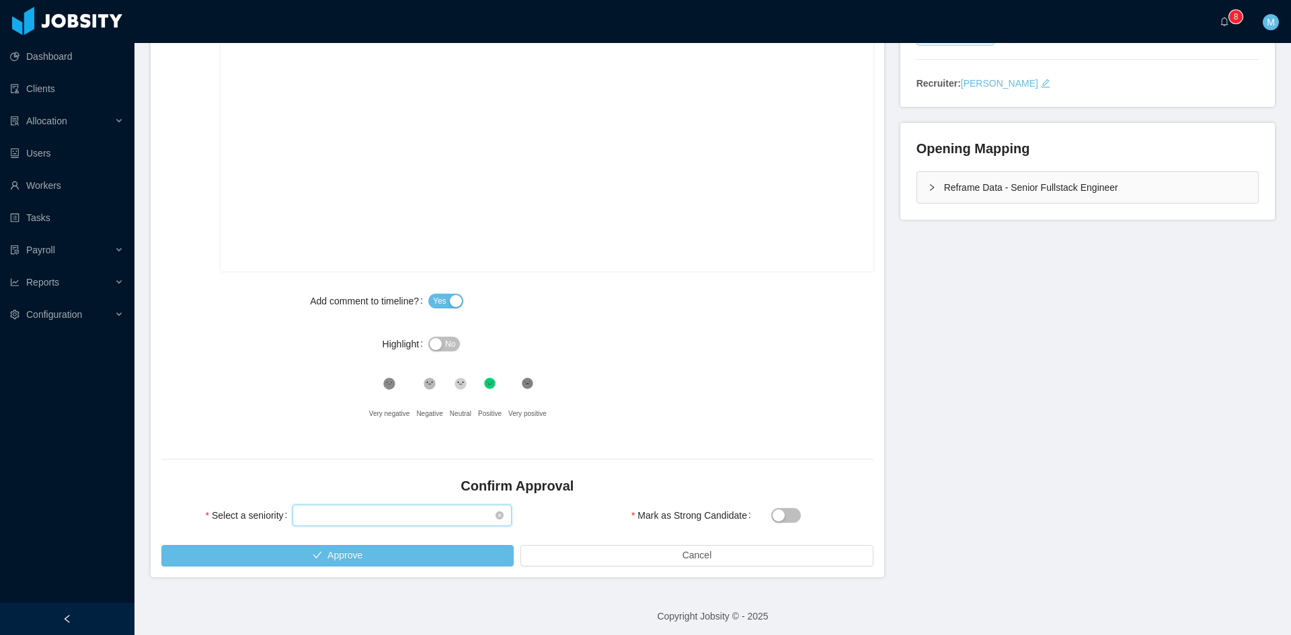
click at [399, 521] on div "Select seniority" at bounding box center [398, 516] width 194 height 20
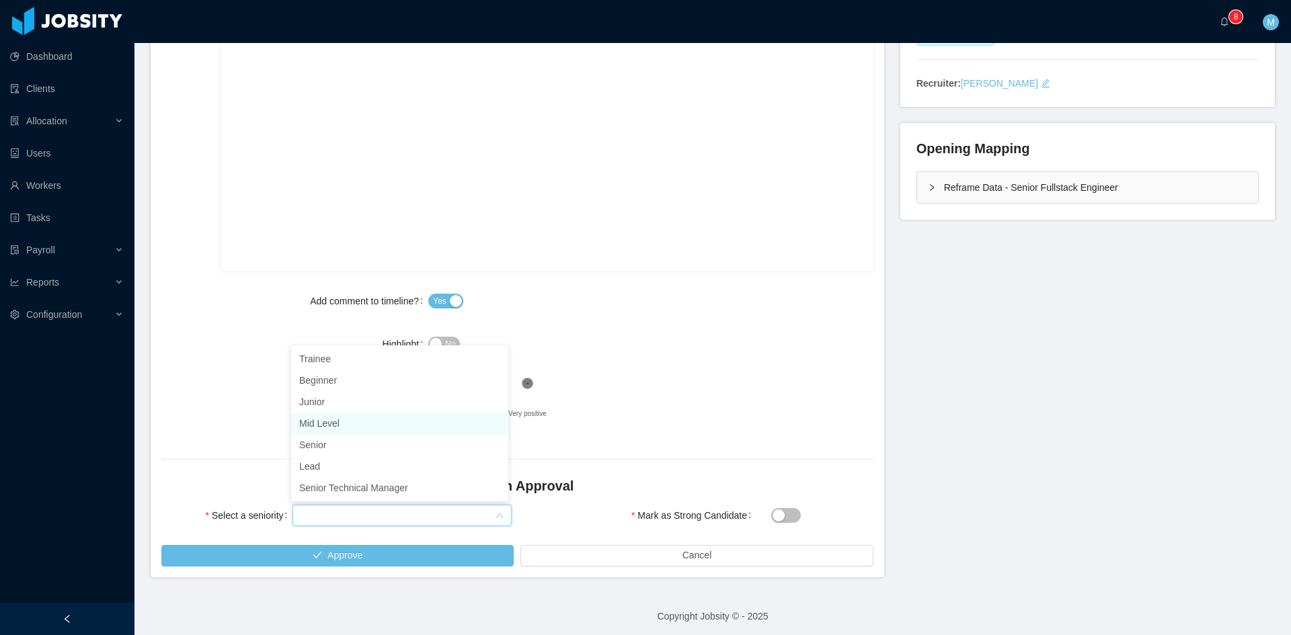
click at [346, 426] on li "Mid Level" at bounding box center [399, 424] width 217 height 22
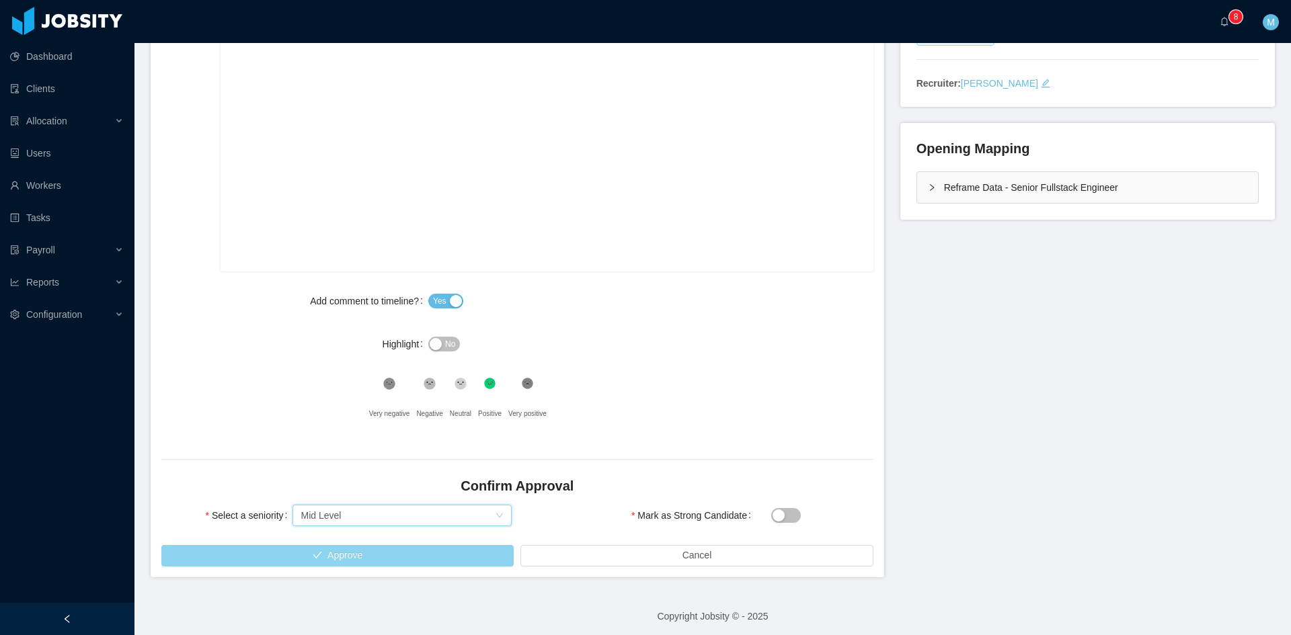
click at [356, 549] on button "Approve" at bounding box center [337, 556] width 352 height 22
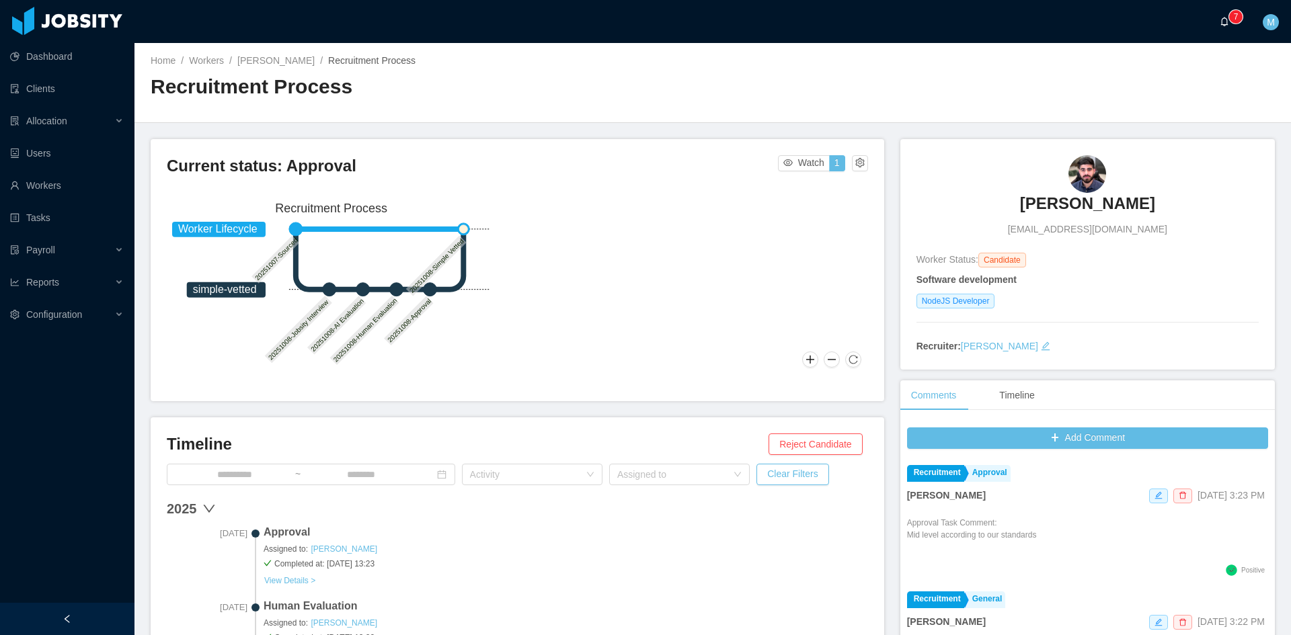
click at [1219, 26] on a=83ded146-cd66-4514-80a8-9a7b1e1b5eb6/Matias%20Marin"] "0 1 2 3 4 5 6 7 8 9 0 1 2 3 4 5 6 7 8 9 0 1 2 3 4 5 6 7 8 9" at bounding box center [1227, 21] width 16 height 43
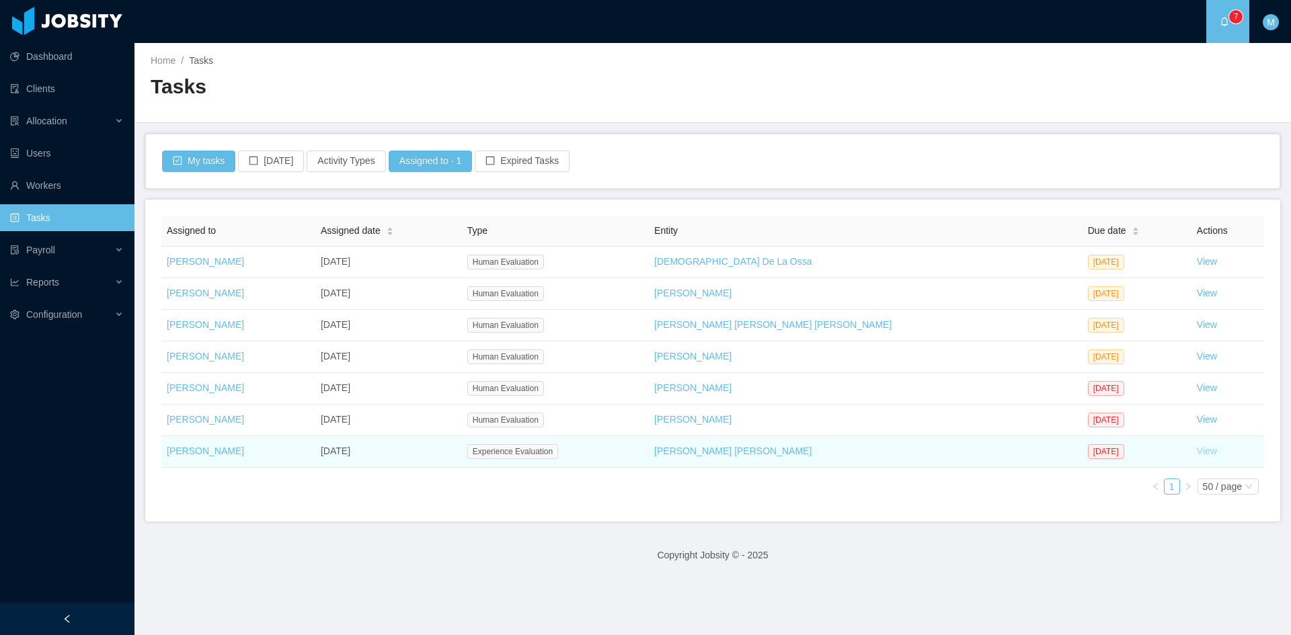
click at [1197, 450] on link "View" at bounding box center [1207, 451] width 20 height 11
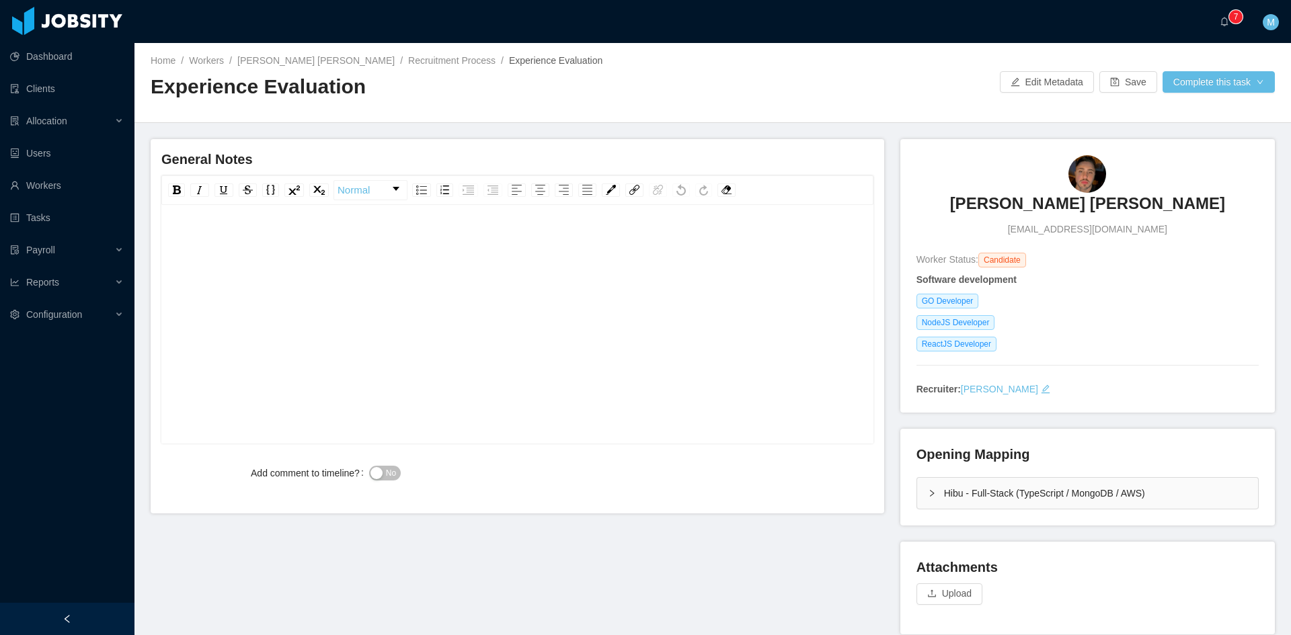
click at [682, 281] on div "rdw-editor" at bounding box center [517, 345] width 691 height 235
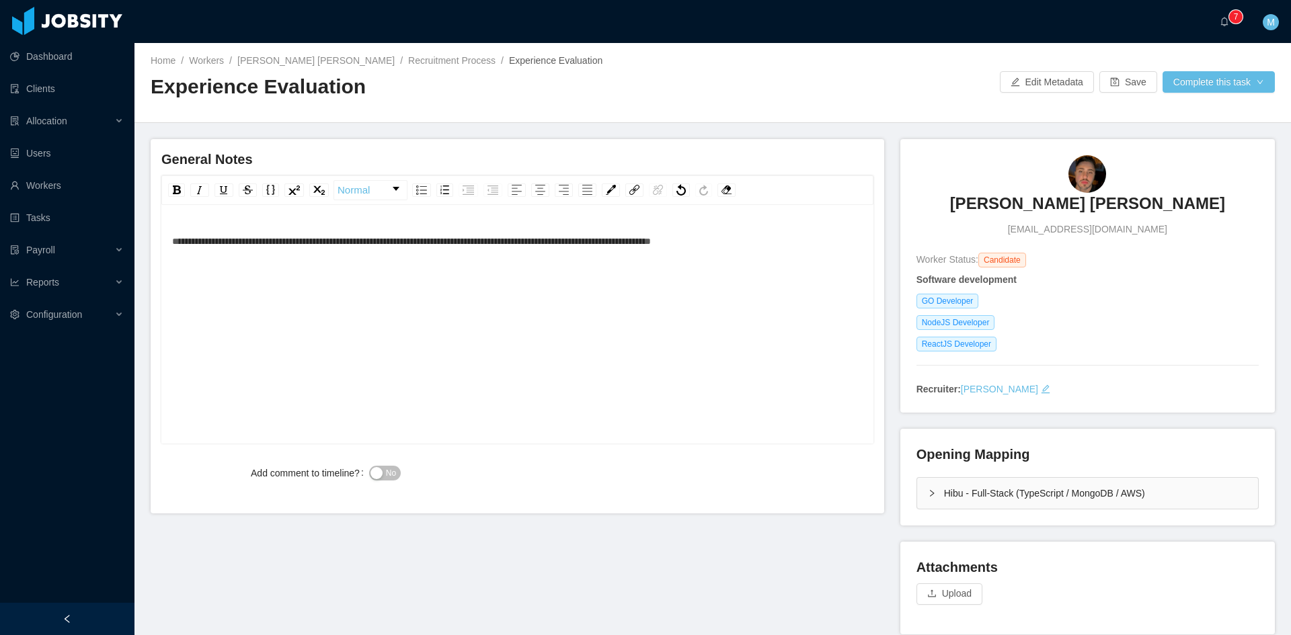
click at [172, 244] on span "**********" at bounding box center [411, 241] width 479 height 9
click at [386, 467] on span "No" at bounding box center [391, 473] width 10 height 13
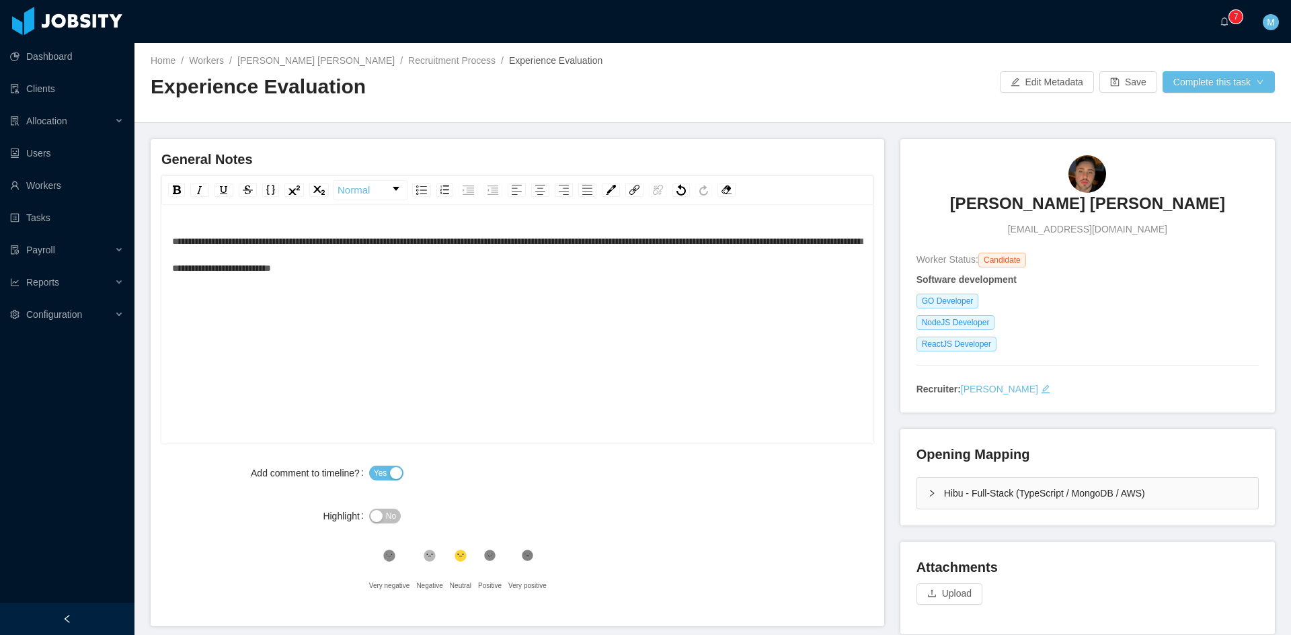
click at [489, 557] on icon at bounding box center [489, 555] width 11 height 11
click at [1117, 495] on div "Hibu - Full-Stack (TypeScript / MongoDB / AWS)" at bounding box center [1087, 493] width 341 height 31
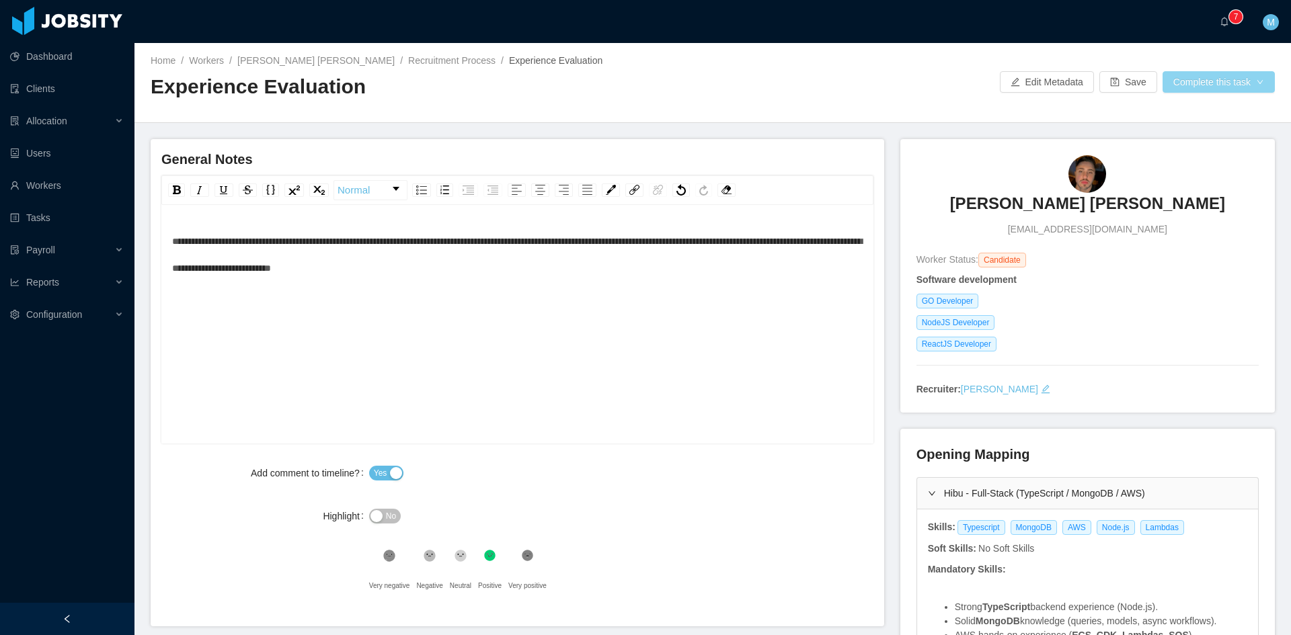
click at [1251, 85] on button "Complete this task" at bounding box center [1218, 82] width 112 height 22
click at [1223, 113] on button "Save Evaluation" at bounding box center [1210, 113] width 104 height 22
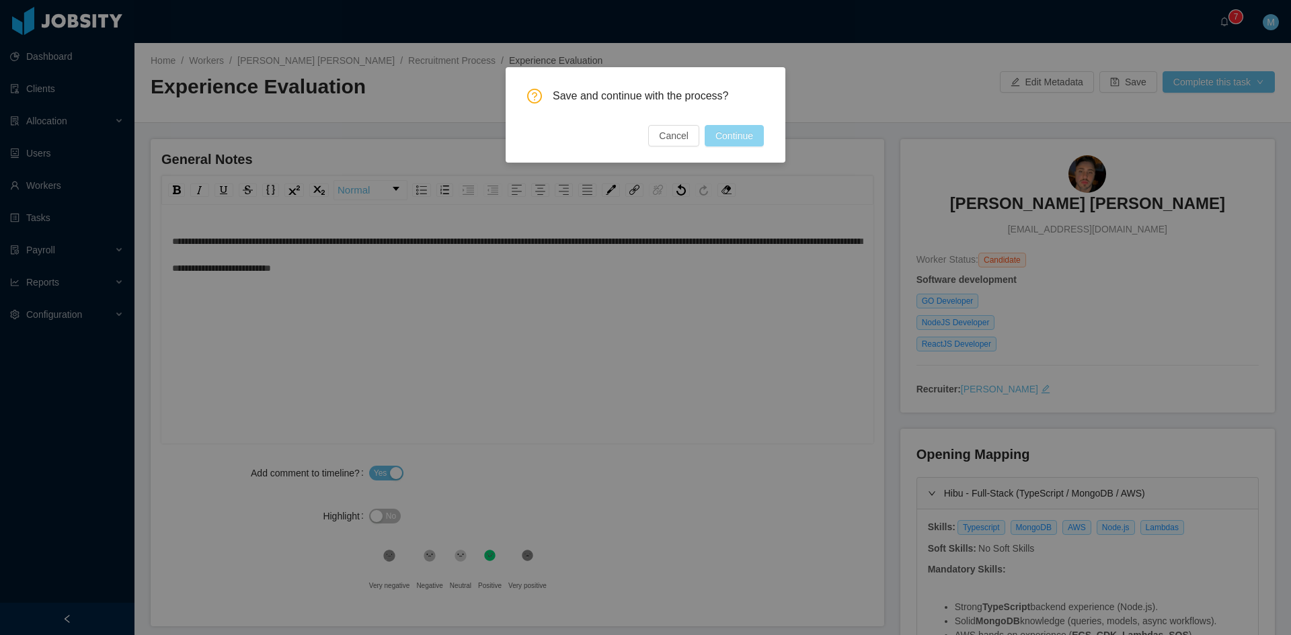
click at [739, 141] on button "Continue" at bounding box center [734, 136] width 59 height 22
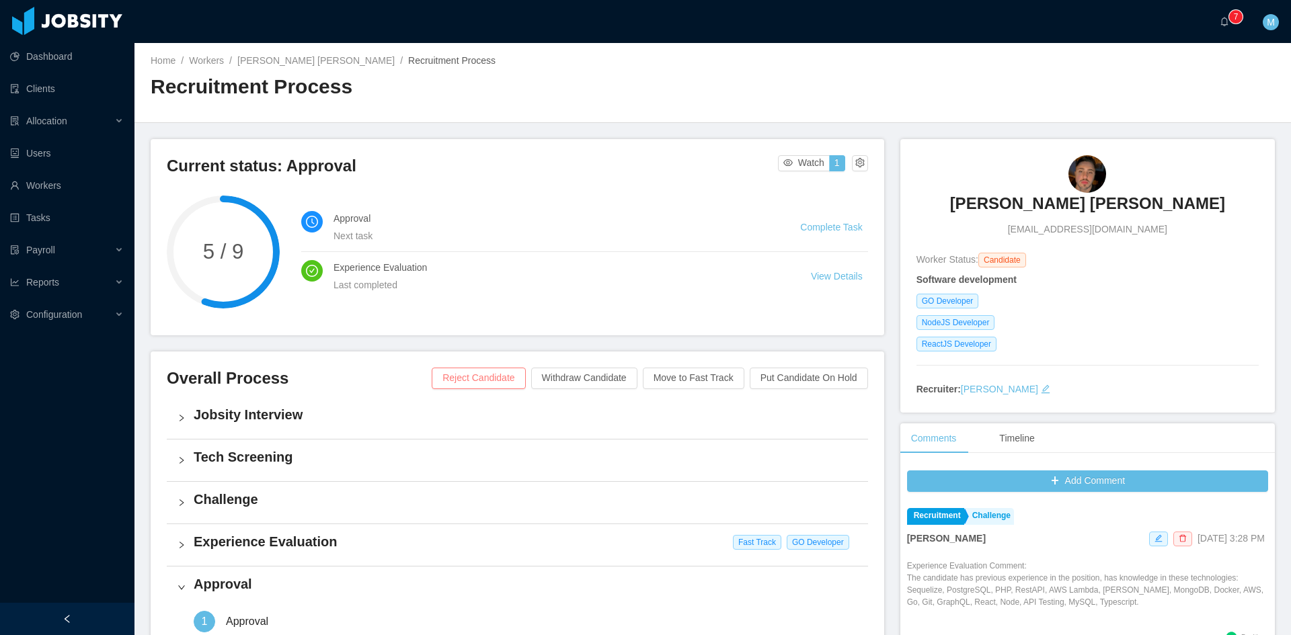
scroll to position [342, 0]
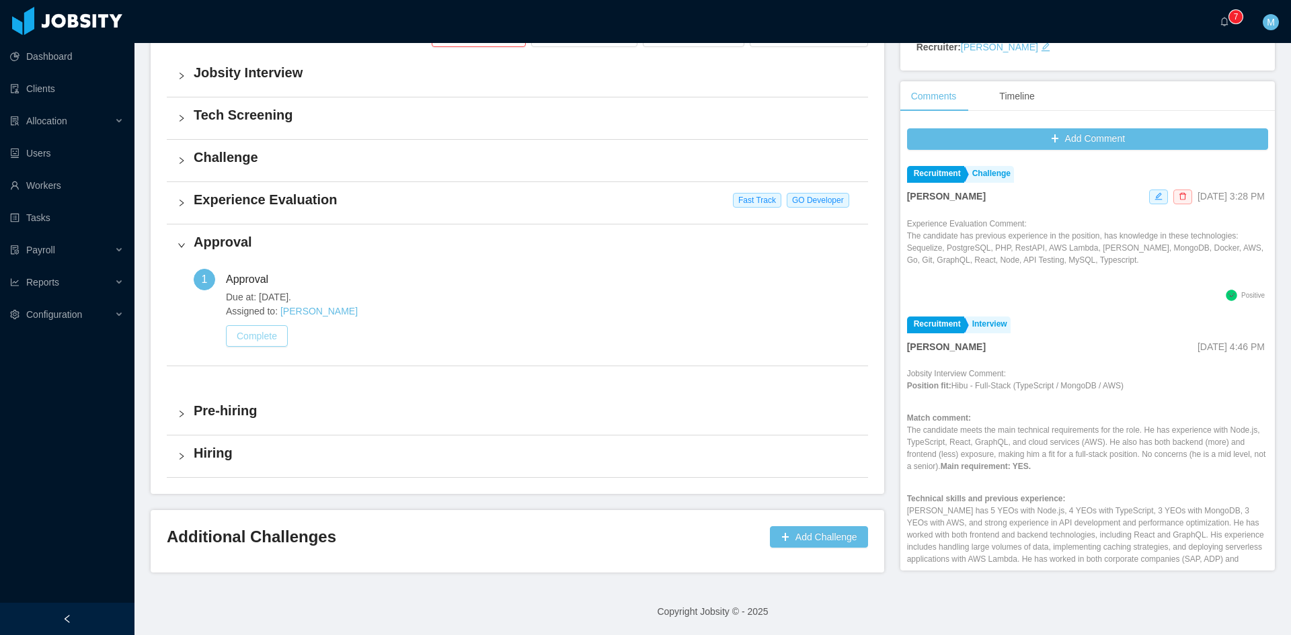
click at [241, 335] on button "Complete" at bounding box center [257, 336] width 62 height 22
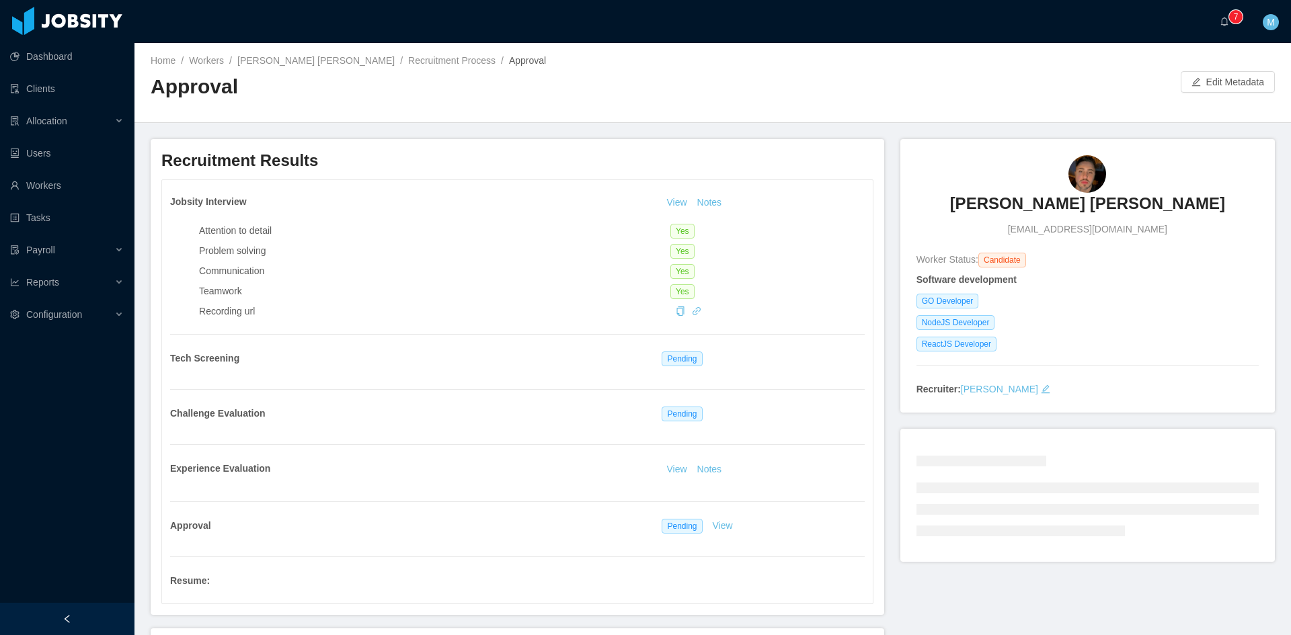
scroll to position [224, 0]
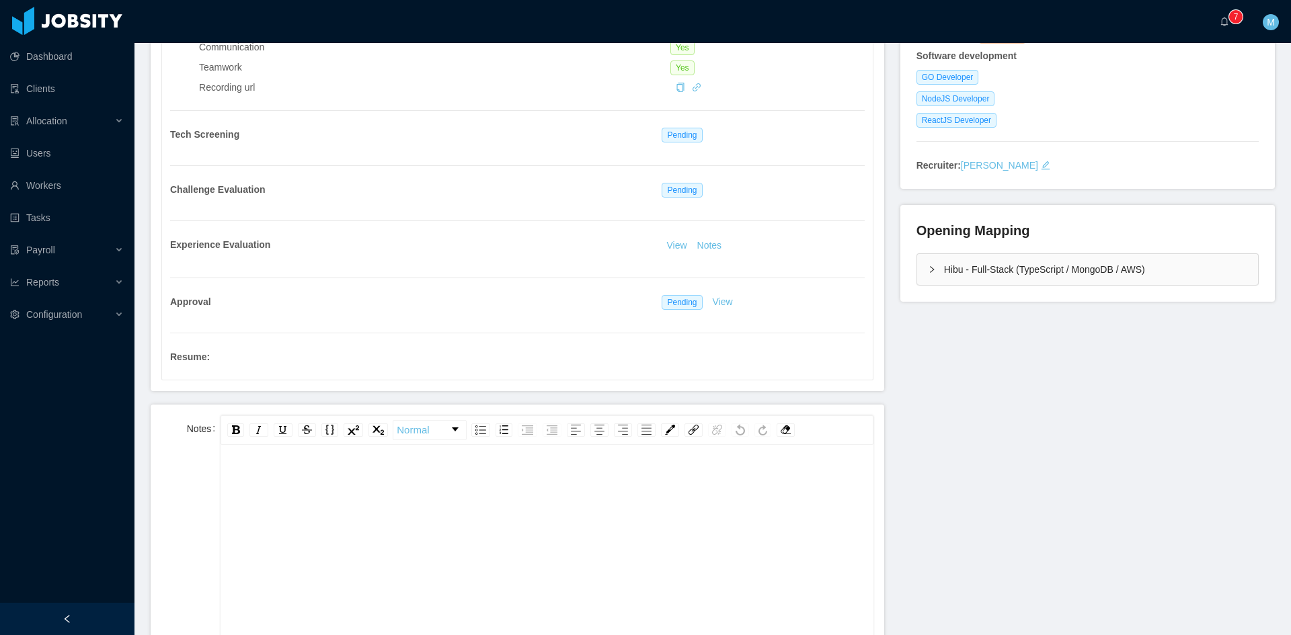
click at [407, 513] on div "rdw-editor" at bounding box center [546, 585] width 631 height 235
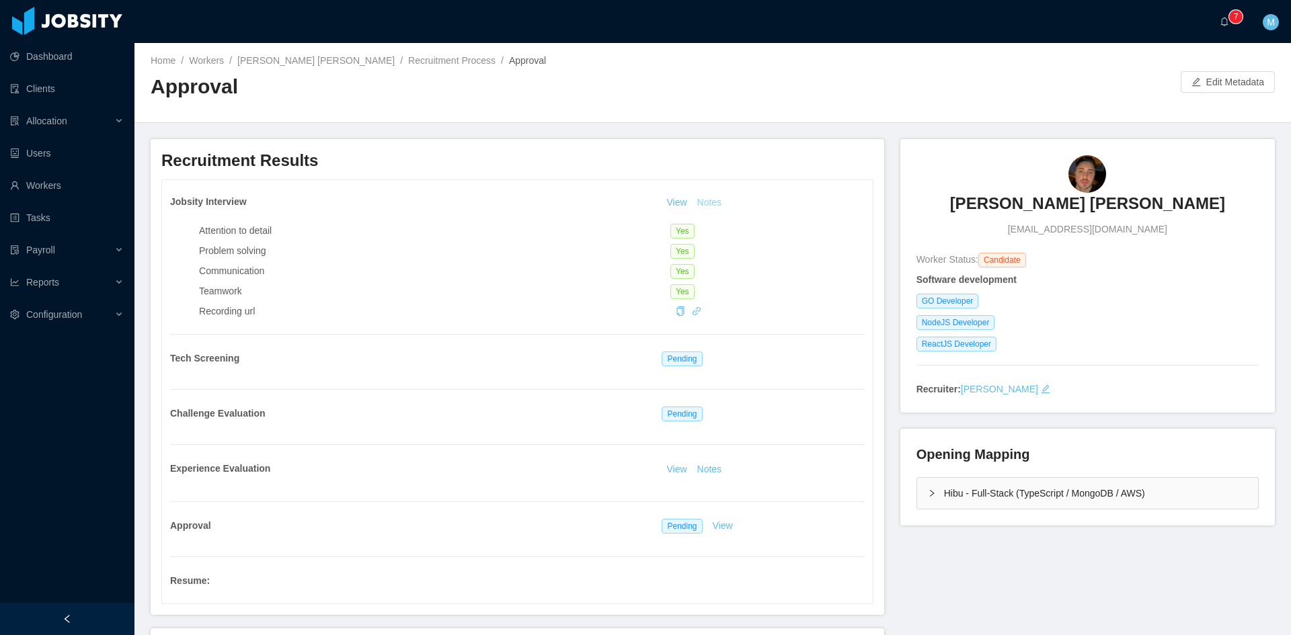
click at [698, 204] on button "Notes" at bounding box center [710, 203] width 36 height 16
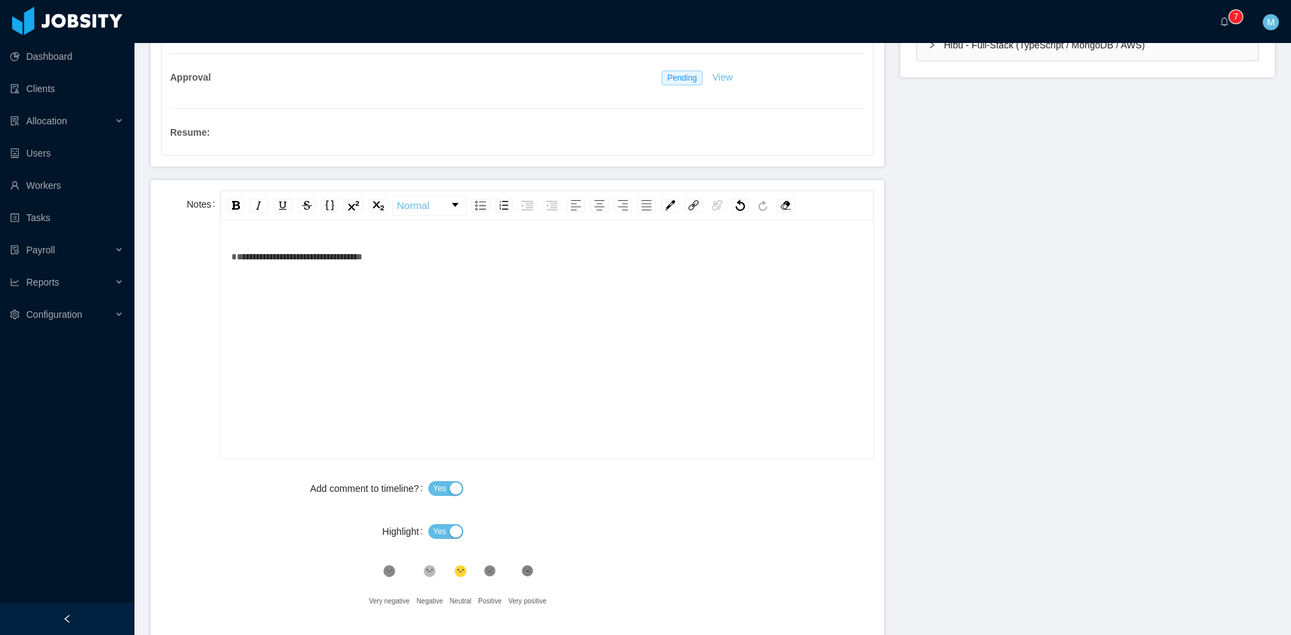
scroll to position [560, 0]
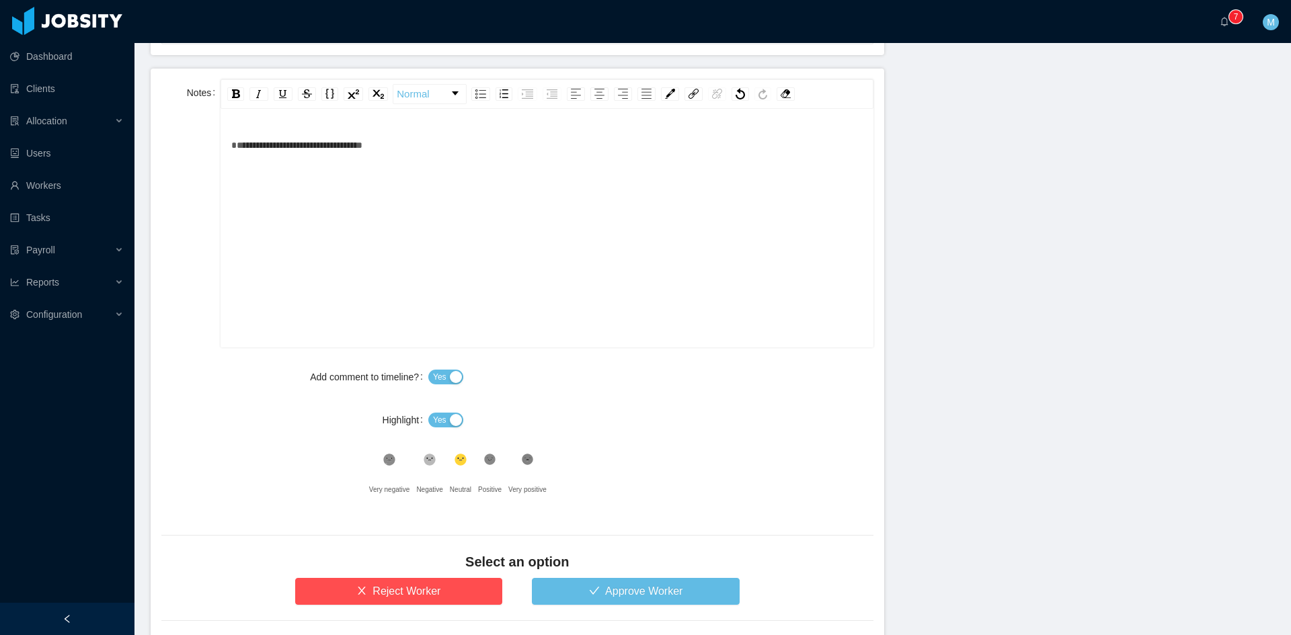
click at [452, 420] on button "Yes" at bounding box center [445, 420] width 35 height 15
click at [479, 461] on div ".st1{fill:#232323}" at bounding box center [490, 463] width 24 height 27
click at [584, 592] on button "Approve Worker" at bounding box center [636, 591] width 208 height 27
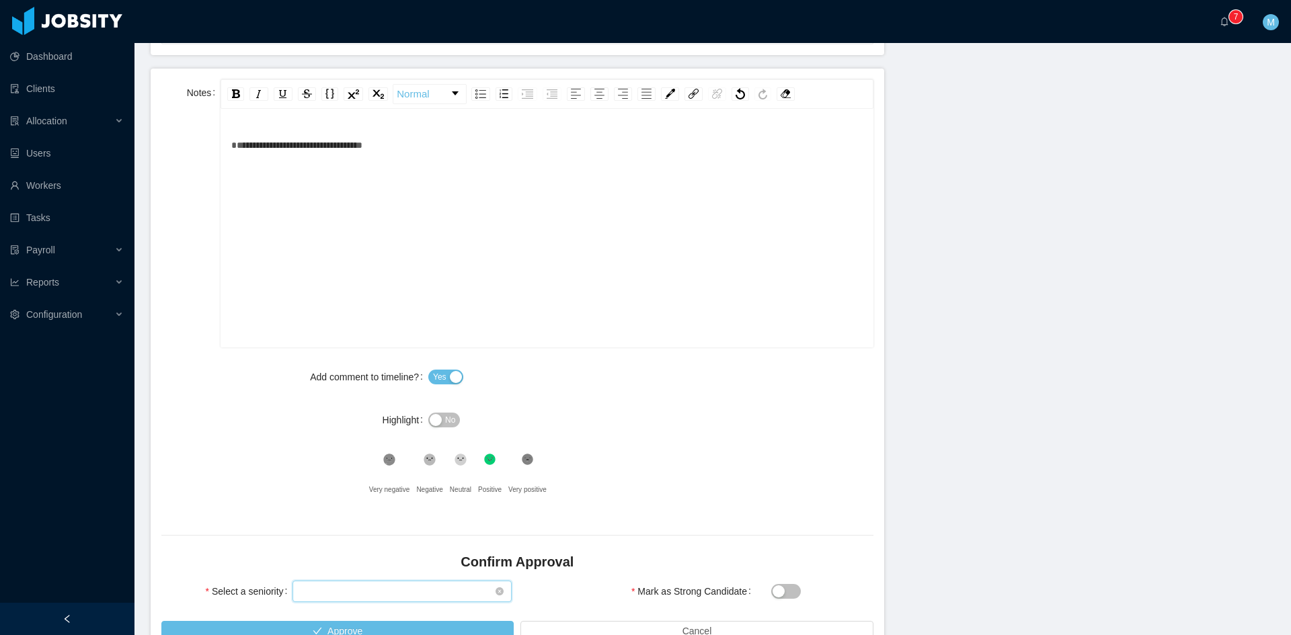
click at [422, 586] on div "Select seniority" at bounding box center [398, 592] width 194 height 20
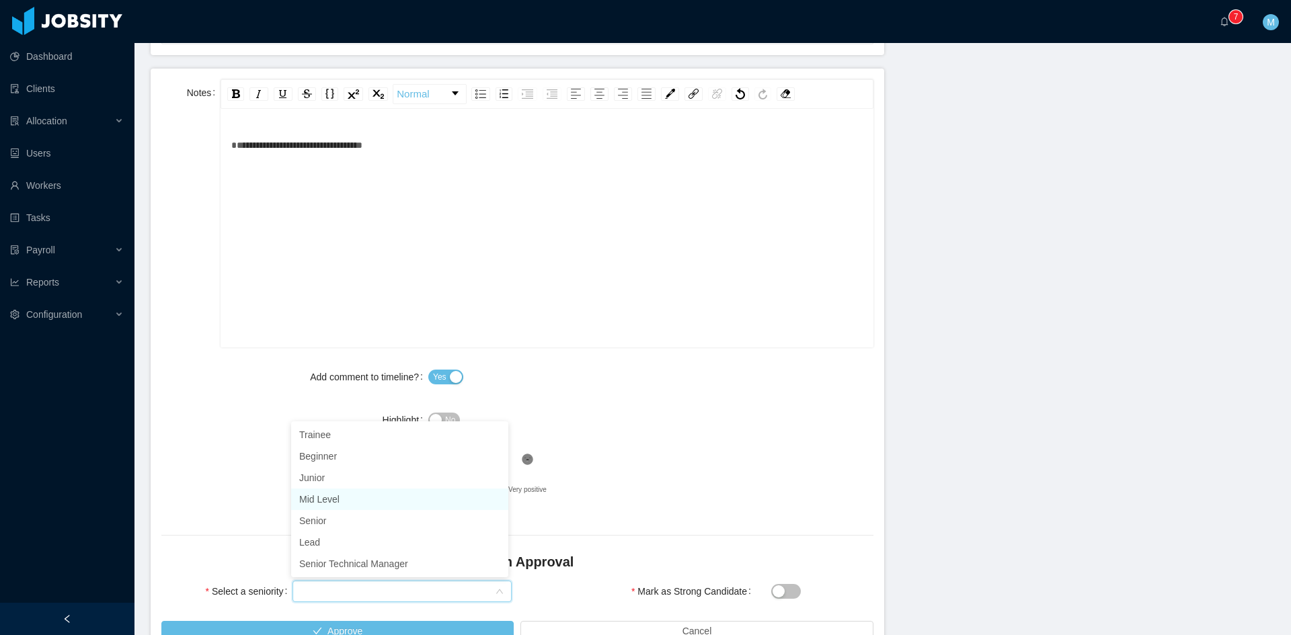
click at [327, 501] on li "Mid Level" at bounding box center [399, 500] width 217 height 22
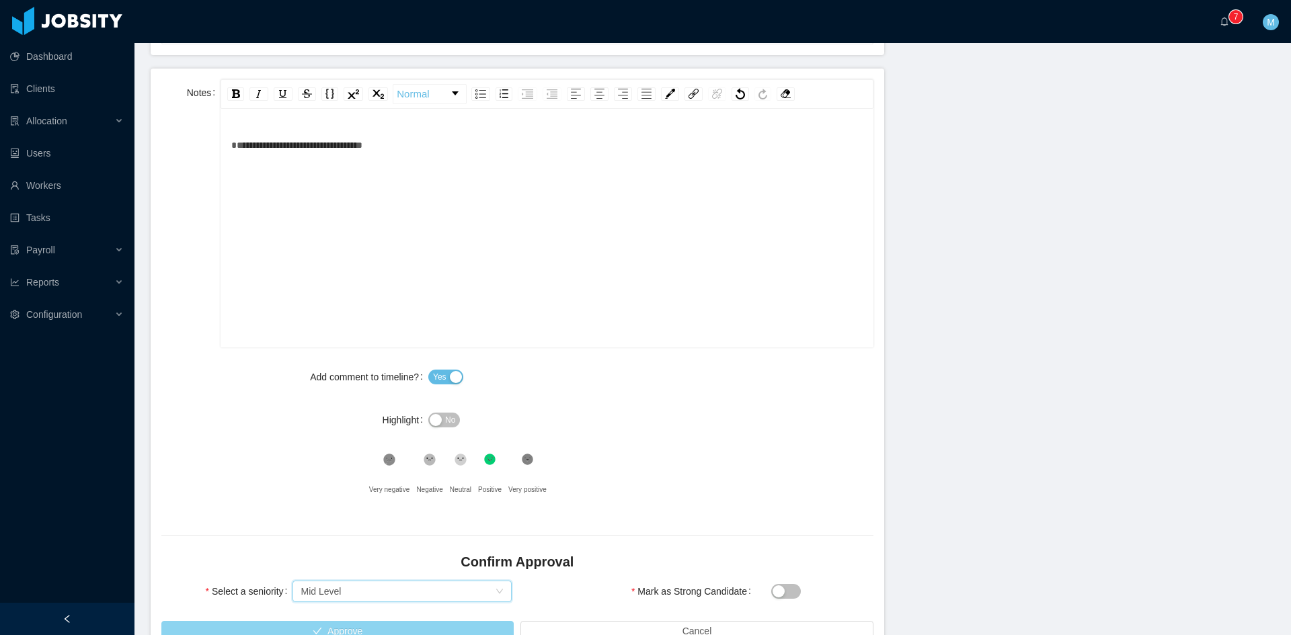
click at [340, 625] on button "Approve" at bounding box center [337, 632] width 352 height 22
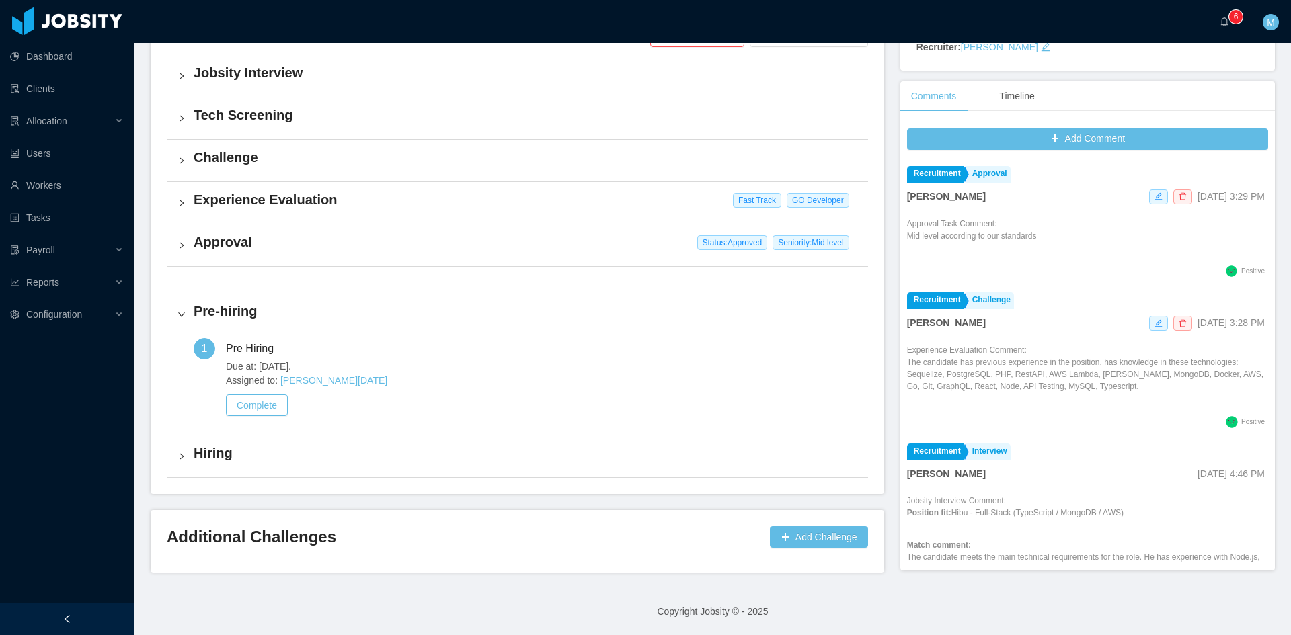
scroll to position [342, 0]
click at [1227, 30] on a=83ded146-cd66-4514-80a8-9a7b1e1b5eb6/Matias%20Marin"] "0 1 2 3 4 5 6 7 8 9 0 1 2 3 4 5 6 7 8 9 0 1 2 3 4 5 6 7 8 9" at bounding box center [1227, 21] width 16 height 43
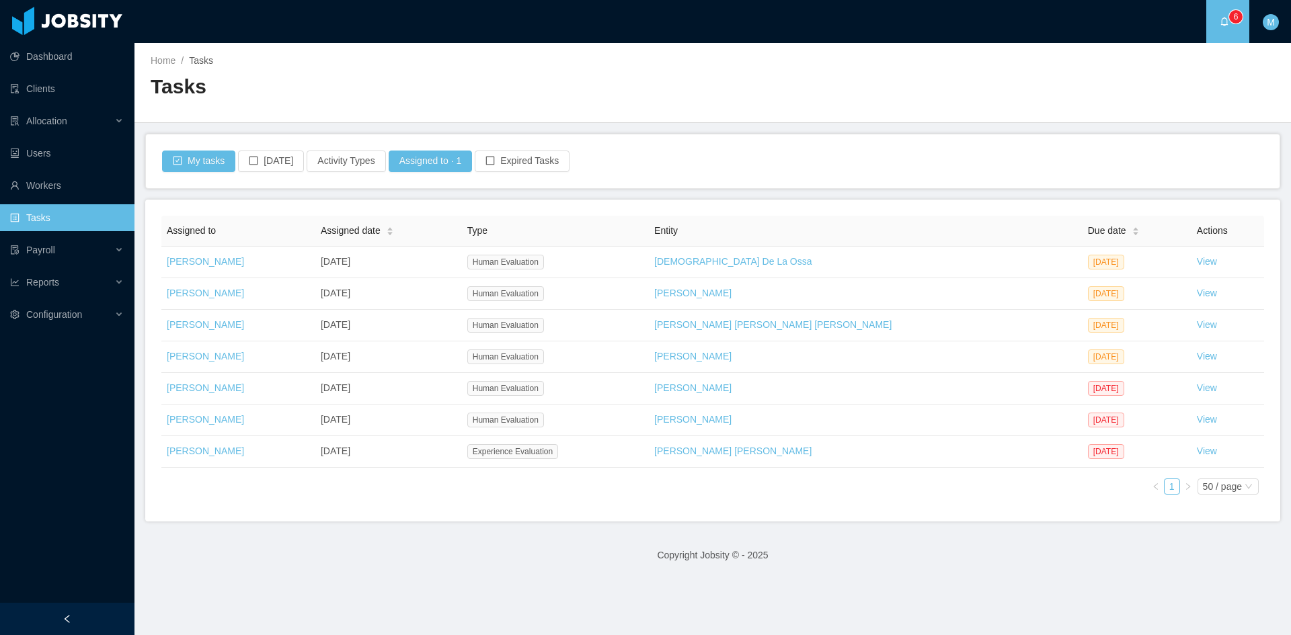
click at [1197, 415] on link "View" at bounding box center [1207, 419] width 20 height 11
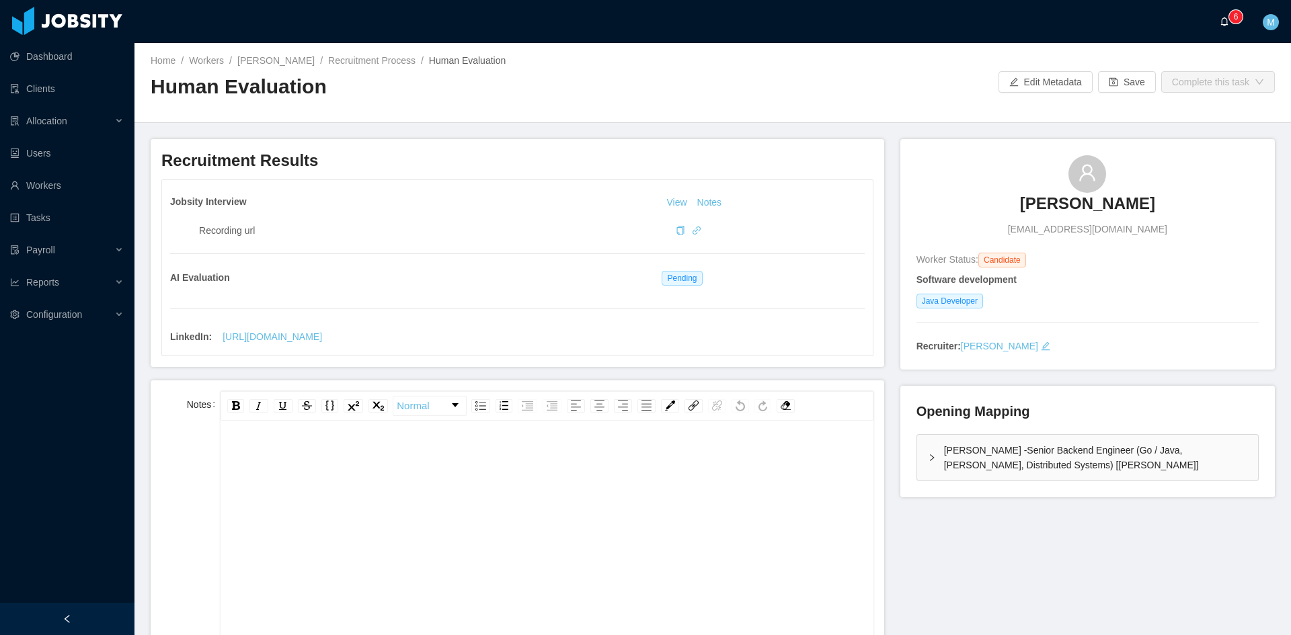
click at [1227, 24] on icon "icon: bell" at bounding box center [1224, 21] width 7 height 9
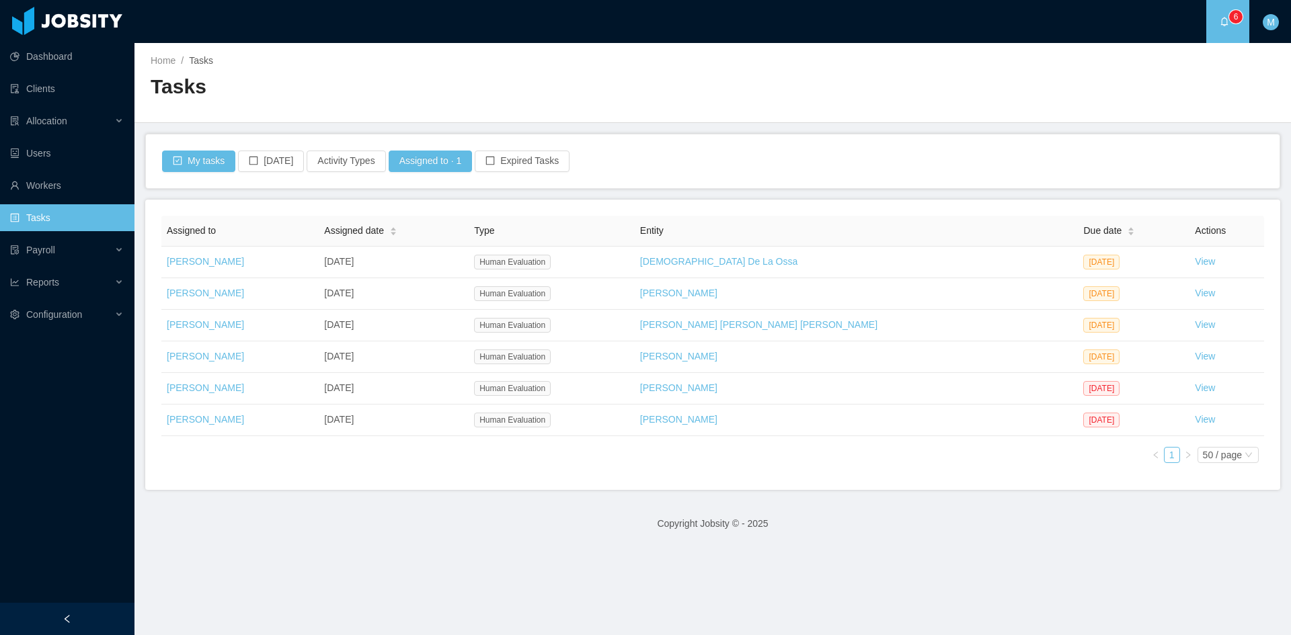
click at [503, 525] on footer "Copyright Jobsity © - 2025" at bounding box center [712, 524] width 1156 height 46
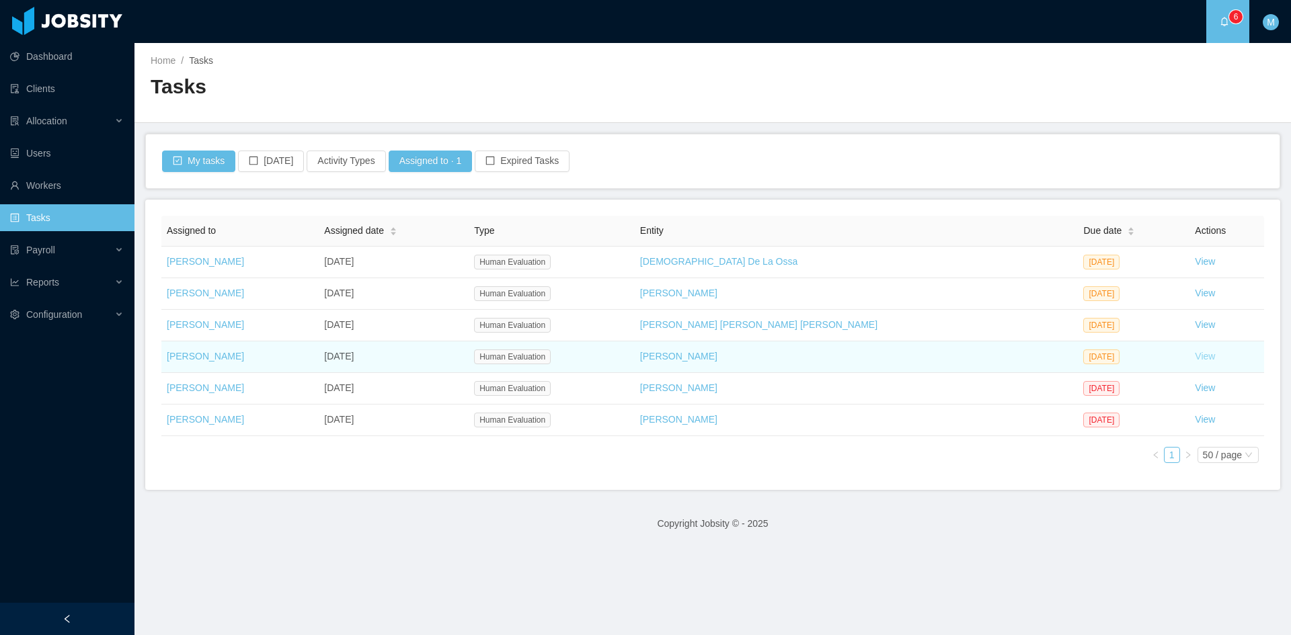
click at [1195, 358] on link "View" at bounding box center [1205, 356] width 20 height 11
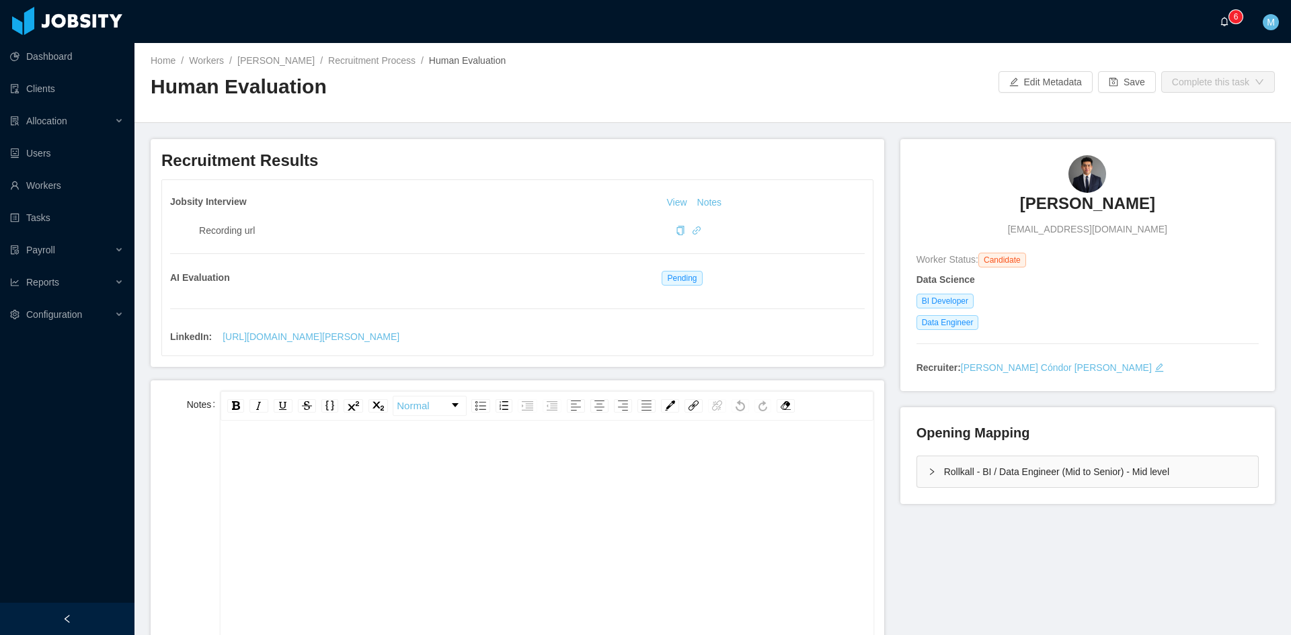
click at [1232, 17] on sup "0 1 2 3 4 5 6 7 8 9 0 1 2 3 4 5 6 7 8 9 0 1 2 3 4 5 6 7 8 9" at bounding box center [1235, 16] width 13 height 13
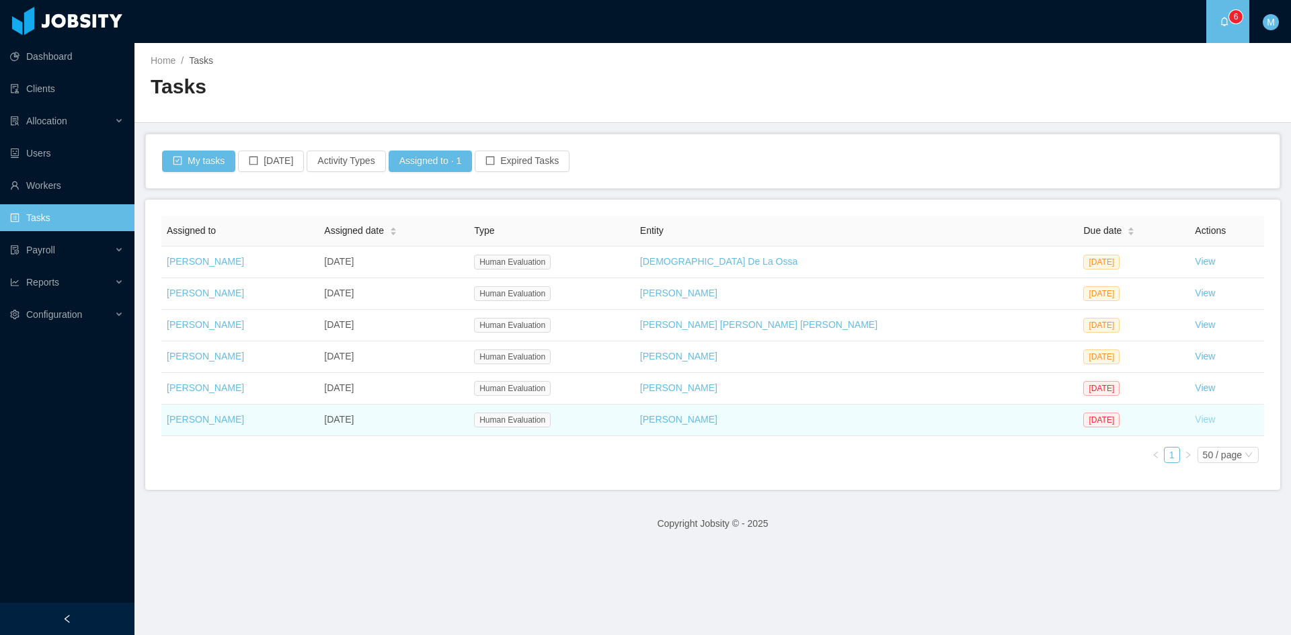
click at [1195, 417] on link "View" at bounding box center [1205, 419] width 20 height 11
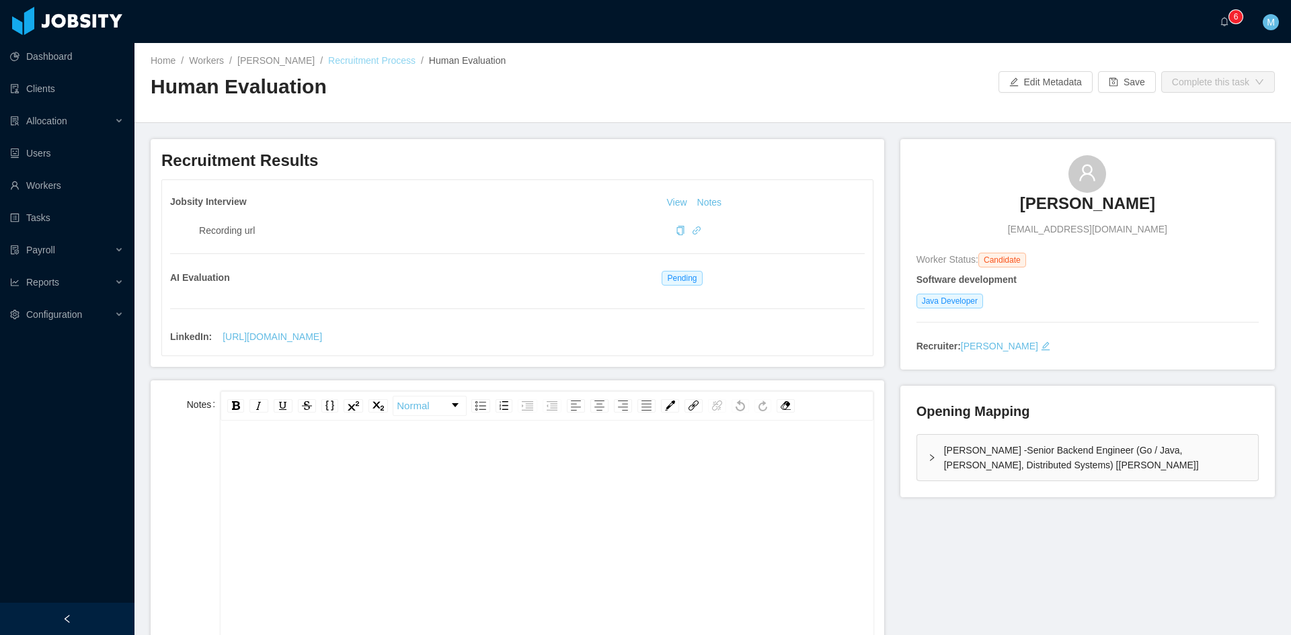
click at [386, 57] on link "Recruitment Process" at bounding box center [371, 60] width 87 height 11
